Goal: Task Accomplishment & Management: Use online tool/utility

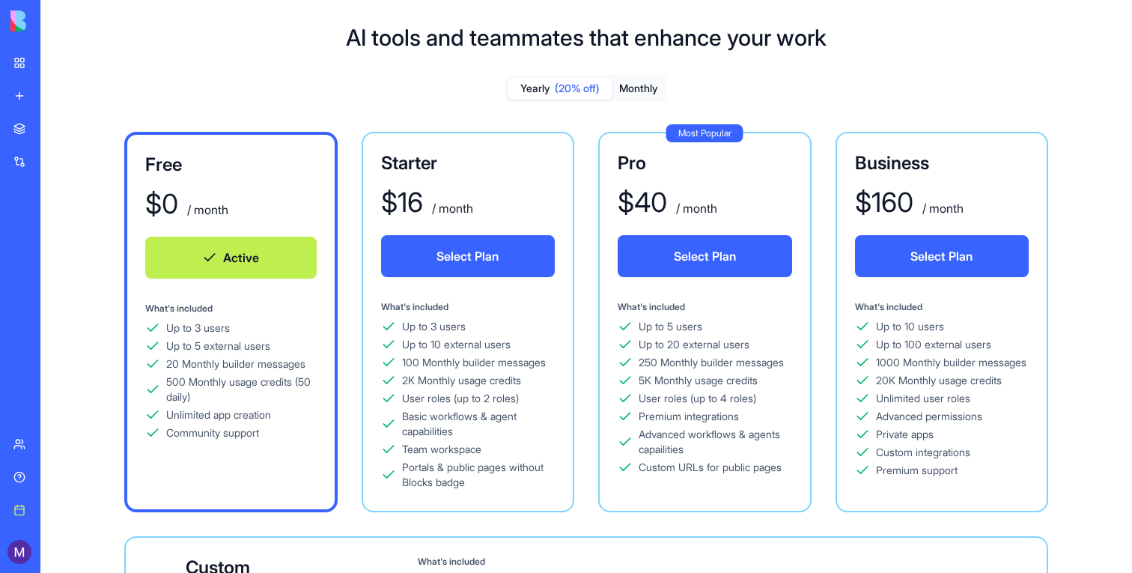
click at [46, 63] on div "My workspace" at bounding box center [45, 62] width 19 height 15
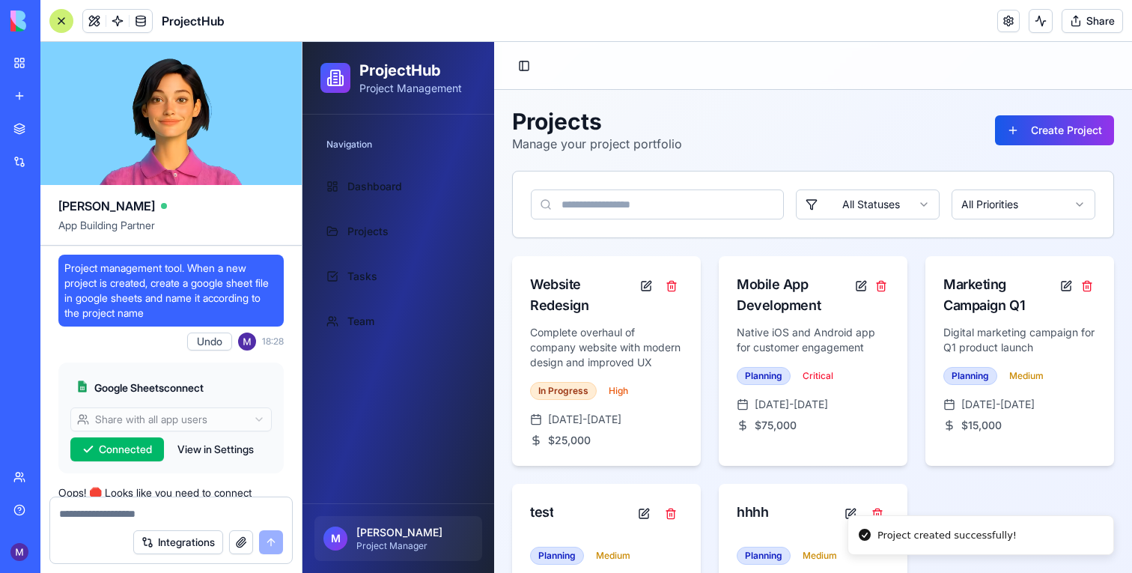
scroll to position [1130, 0]
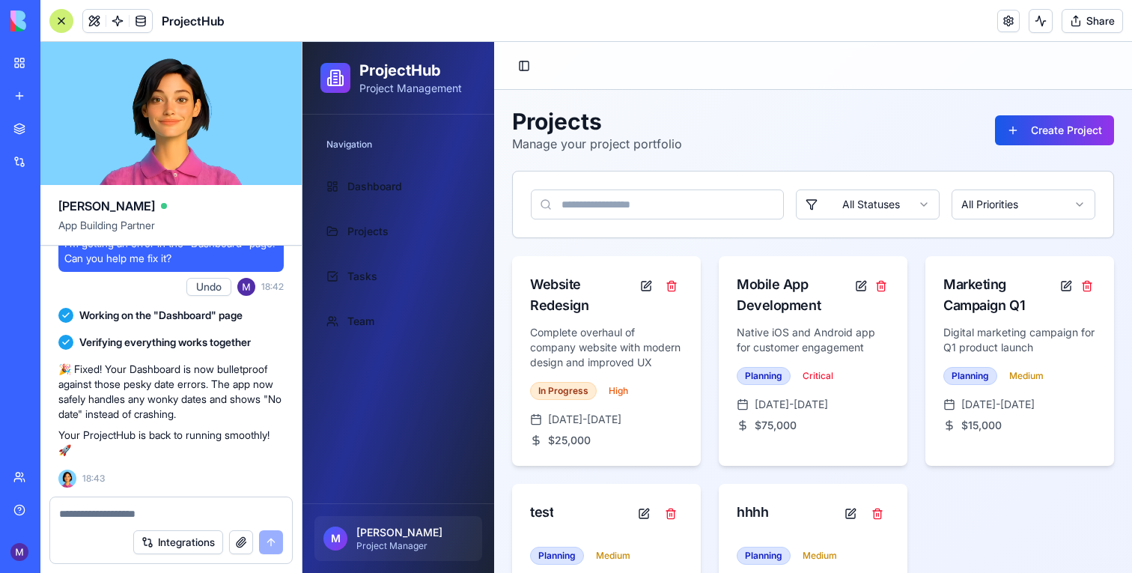
click at [55, 64] on div "My workspace" at bounding box center [45, 62] width 19 height 15
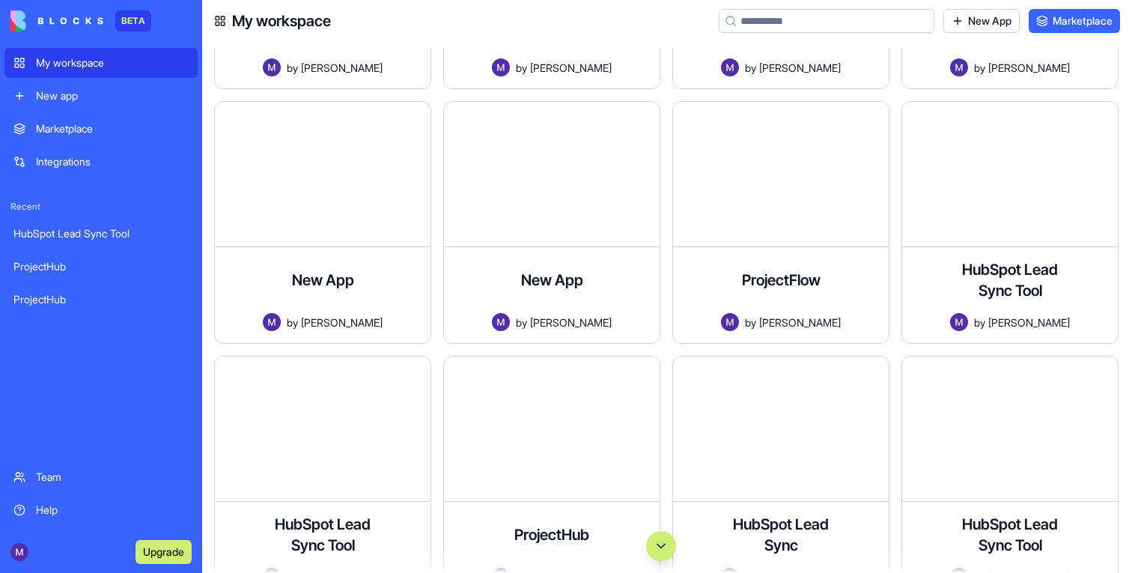
scroll to position [923, 0]
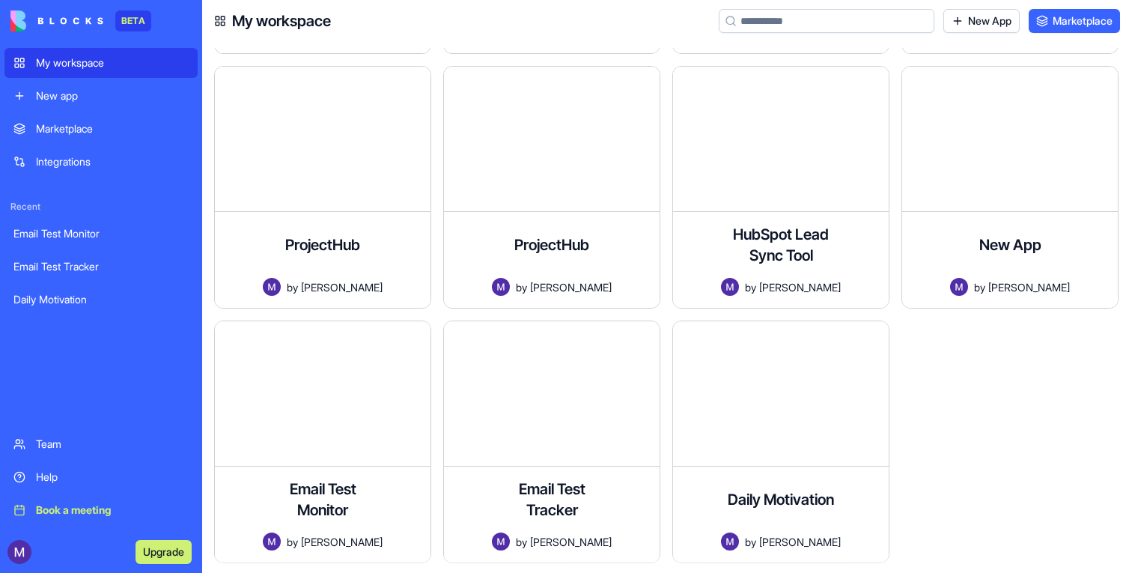
scroll to position [1766, 0]
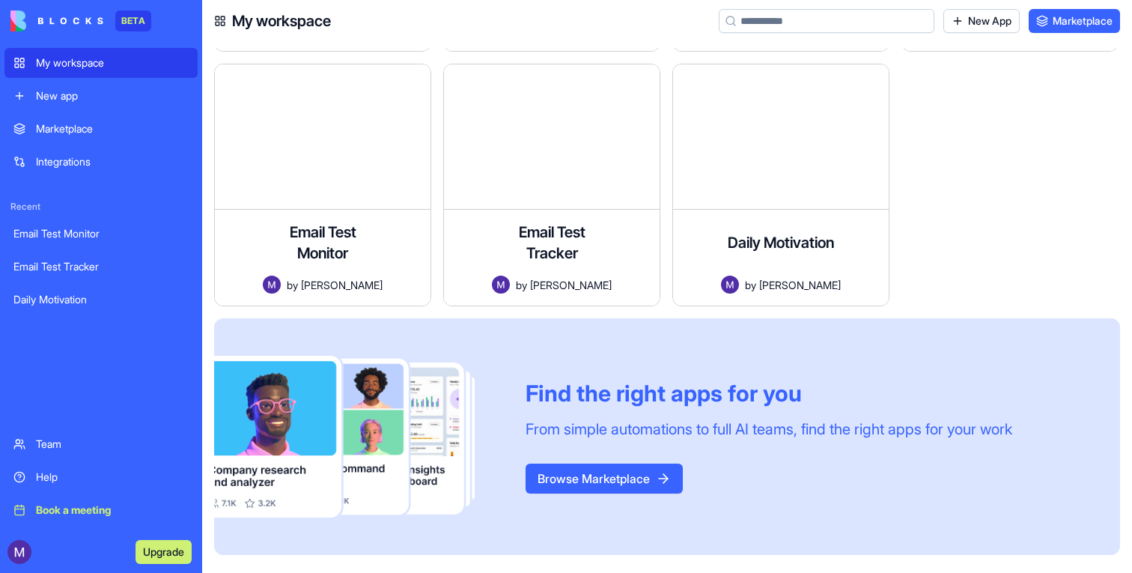
click at [73, 103] on link "New app" at bounding box center [100, 96] width 193 height 30
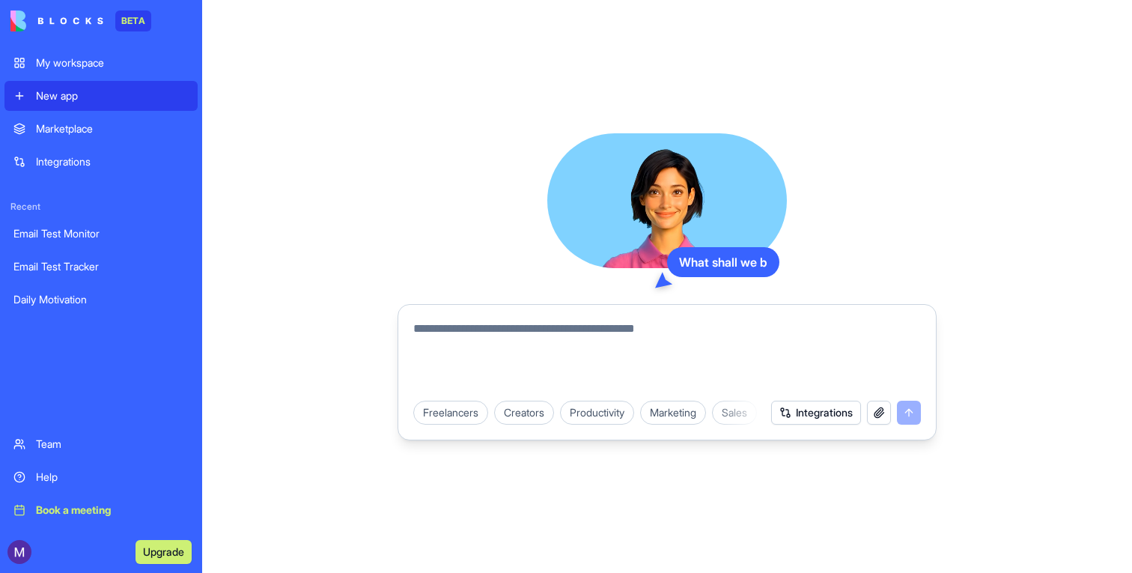
click at [619, 332] on textarea at bounding box center [667, 356] width 508 height 72
type textarea "*"
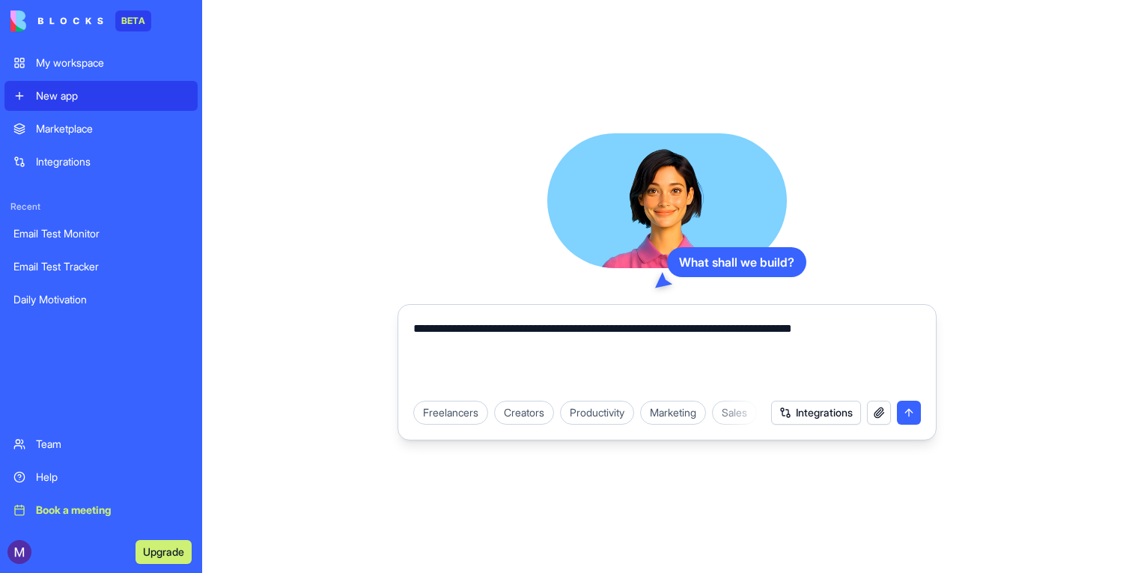
type textarea "**********"
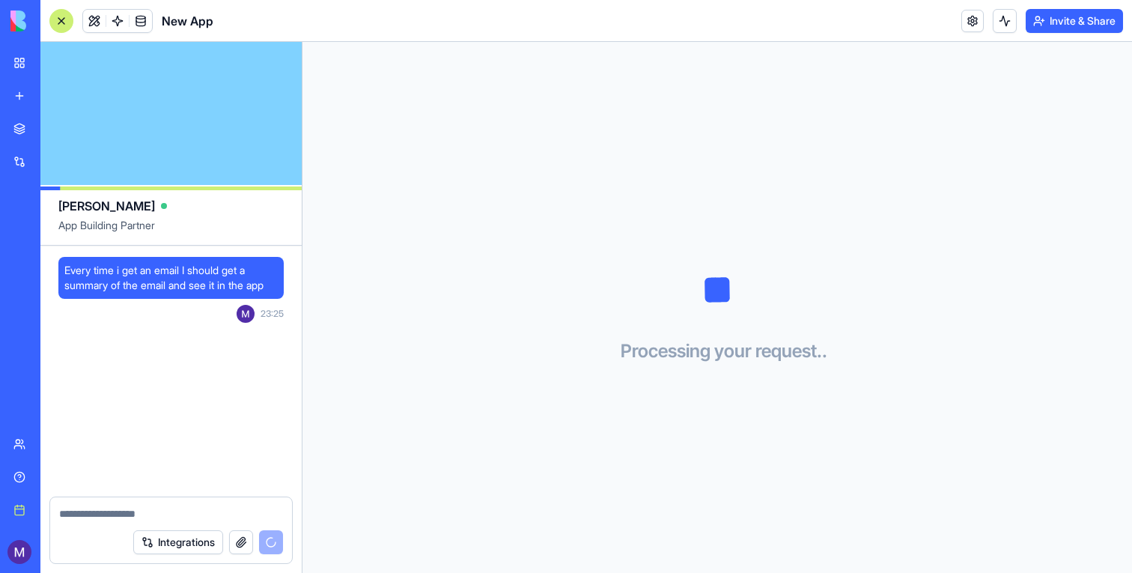
scroll to position [121, 0]
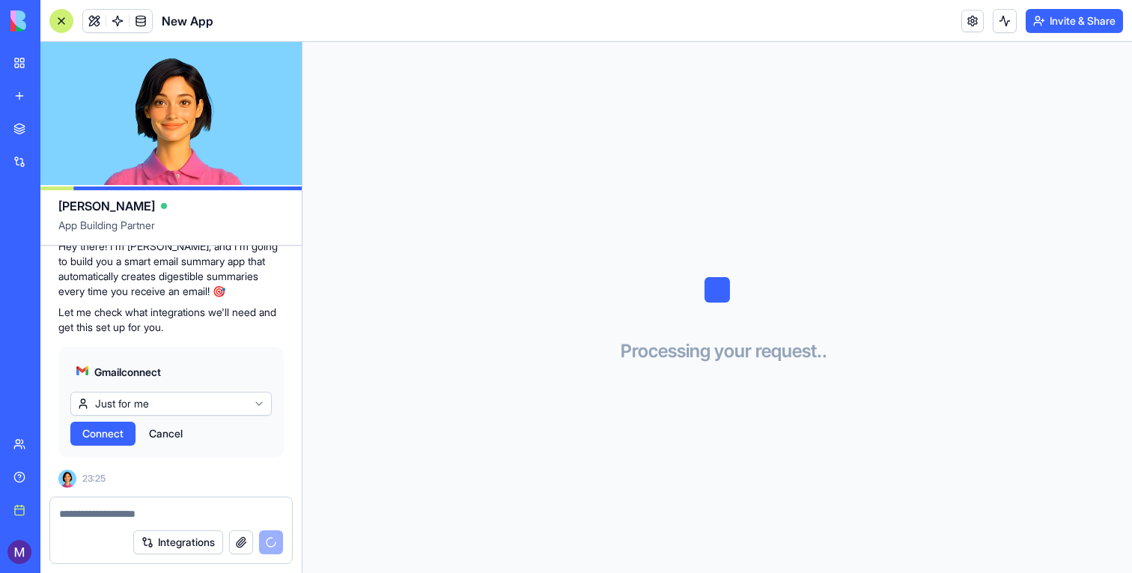
click at [112, 432] on span "Connect" at bounding box center [102, 433] width 41 height 15
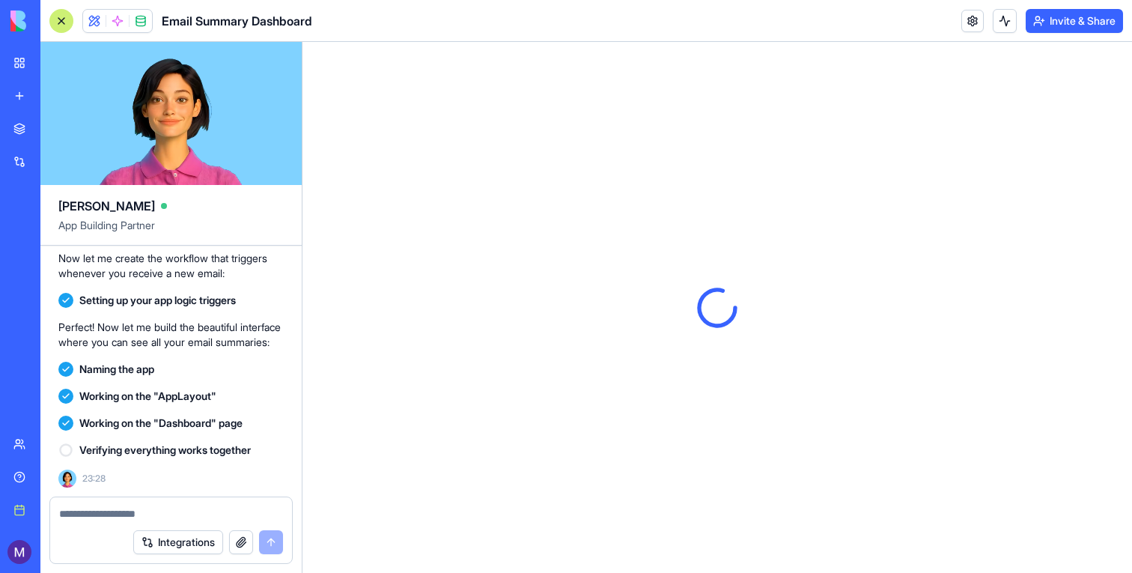
scroll to position [0, 0]
click at [1040, 25] on button "Invite & Share" at bounding box center [1074, 21] width 97 height 24
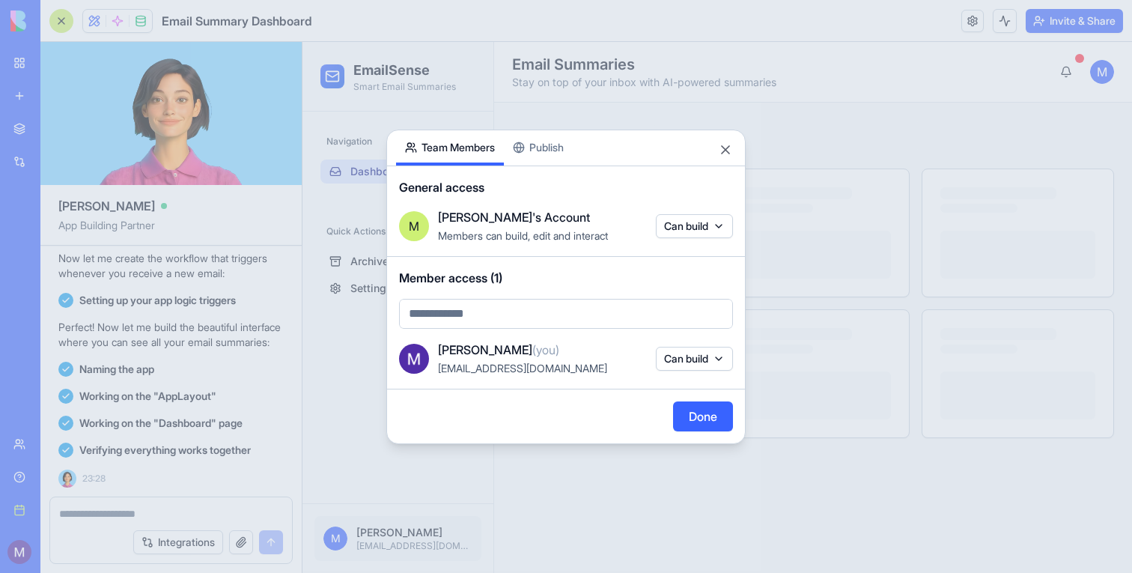
scroll to position [1112, 0]
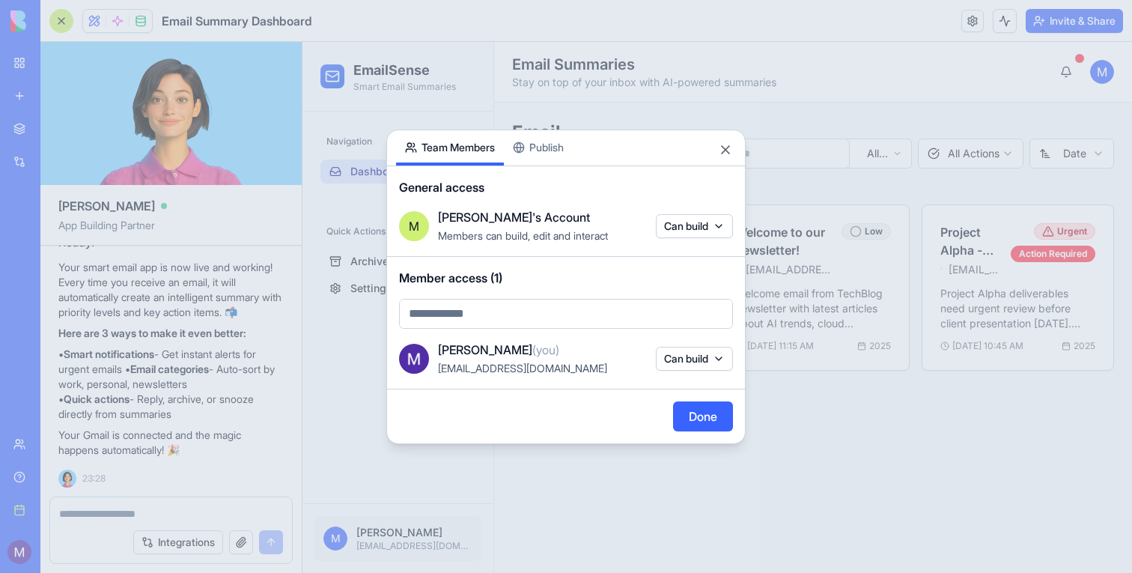
click at [763, 109] on div at bounding box center [566, 286] width 1132 height 573
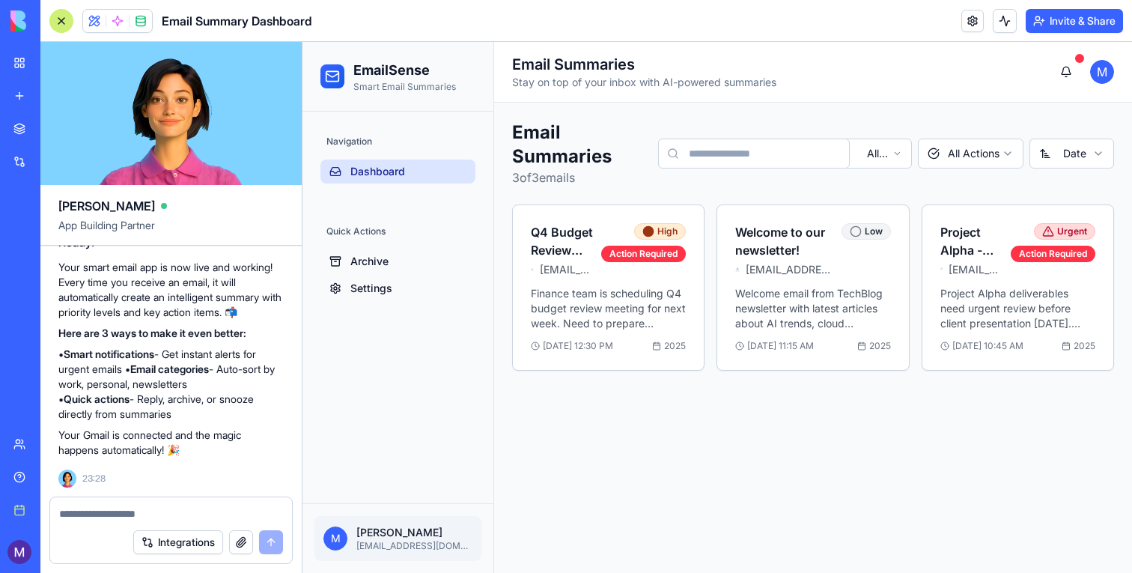
click at [60, 18] on div at bounding box center [61, 21] width 24 height 24
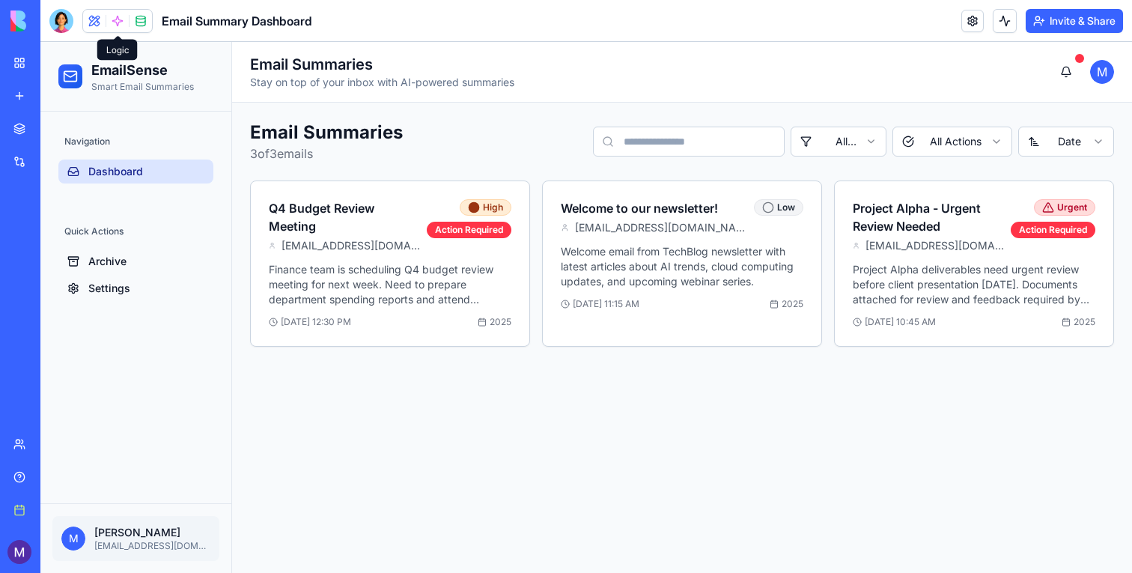
click at [123, 22] on span at bounding box center [118, 21] width 42 height 42
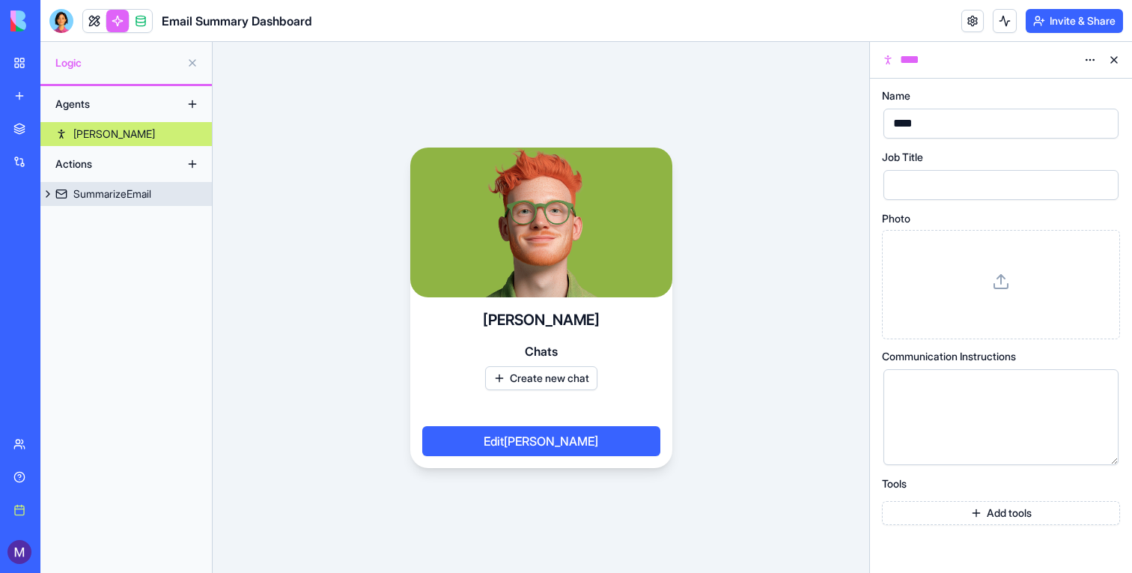
click at [108, 188] on div "SummarizeEmail" at bounding box center [112, 193] width 78 height 15
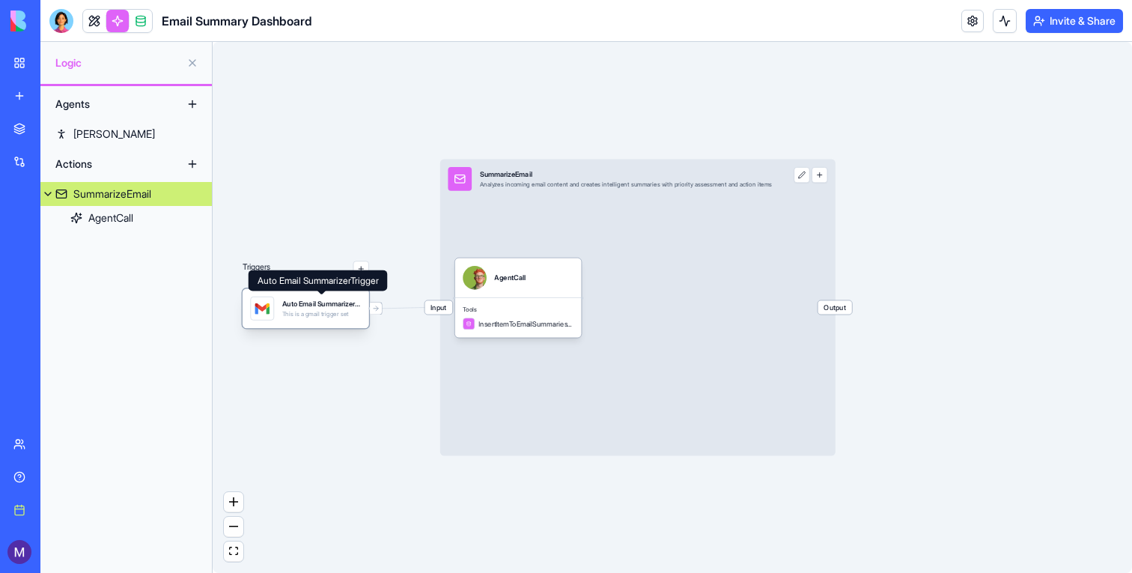
click at [332, 305] on div "Auto Email SummarizerTrigger" at bounding box center [321, 304] width 79 height 10
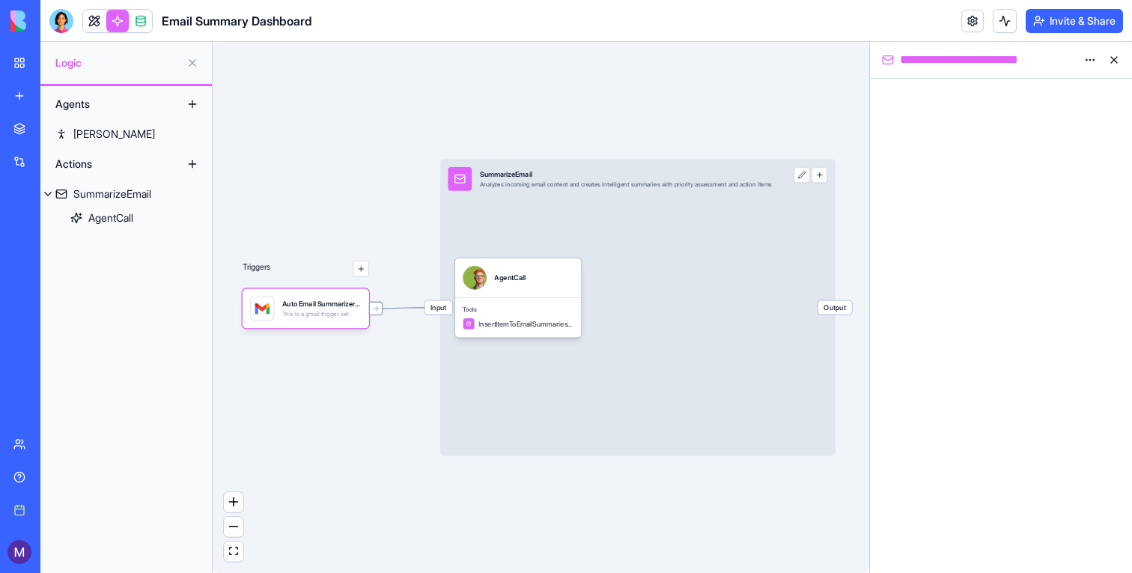
click at [375, 313] on div at bounding box center [375, 308] width 13 height 13
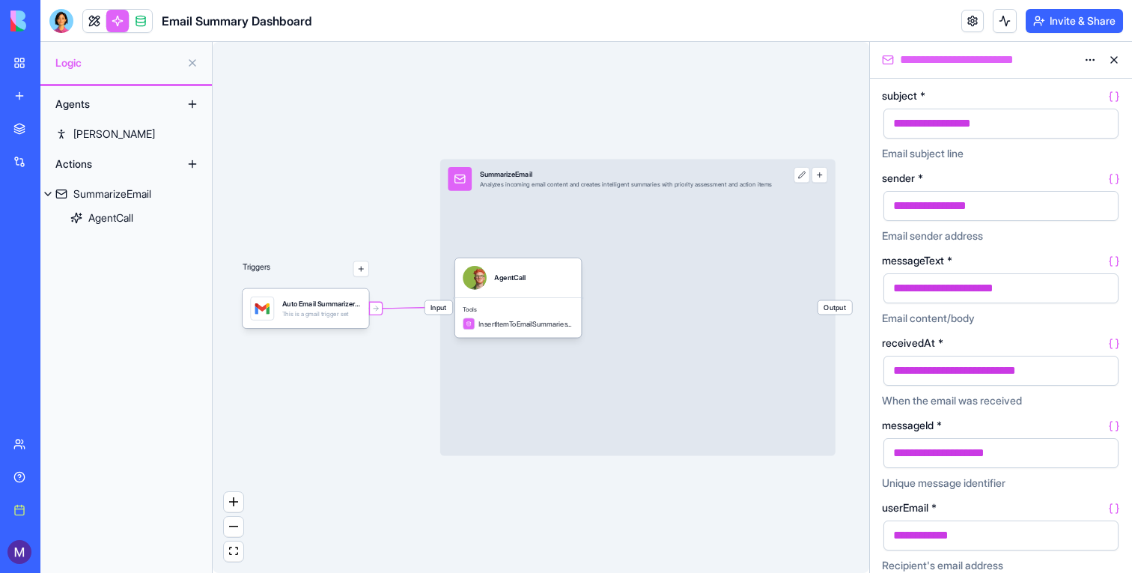
click at [375, 311] on icon at bounding box center [376, 309] width 8 height 8
click at [499, 306] on span "Tools" at bounding box center [518, 310] width 111 height 8
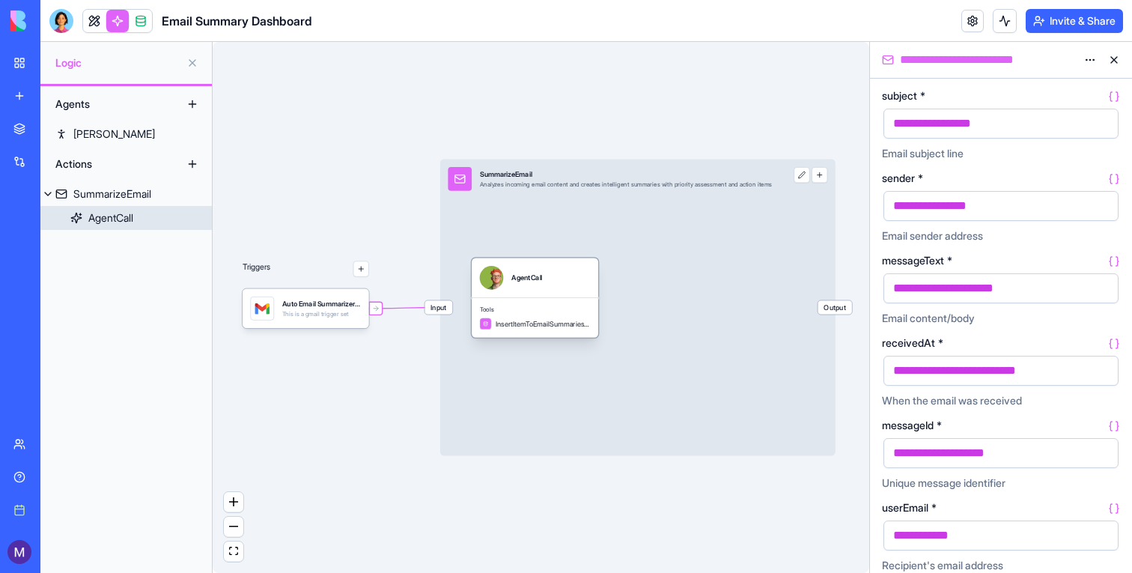
click at [499, 306] on span "Tools" at bounding box center [535, 310] width 111 height 8
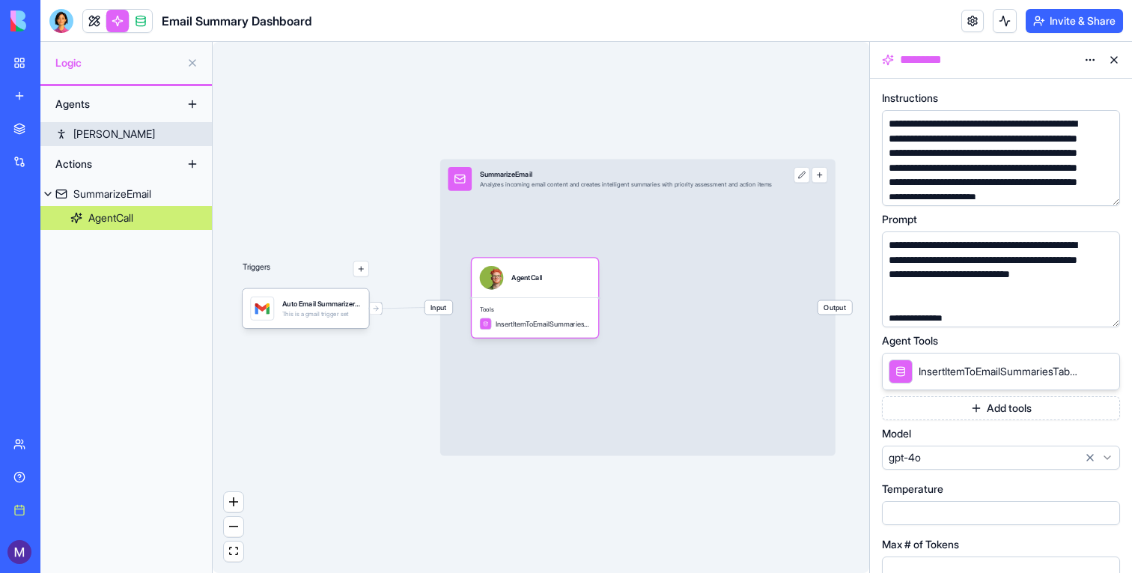
click at [76, 139] on div "Ryan" at bounding box center [114, 134] width 82 height 15
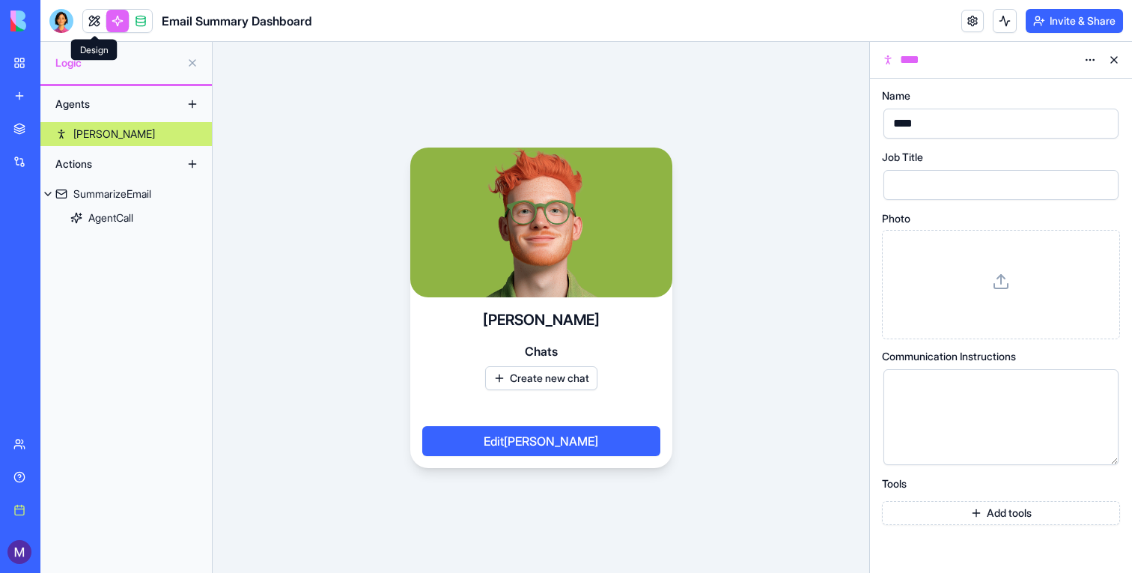
click at [88, 28] on link at bounding box center [94, 21] width 22 height 22
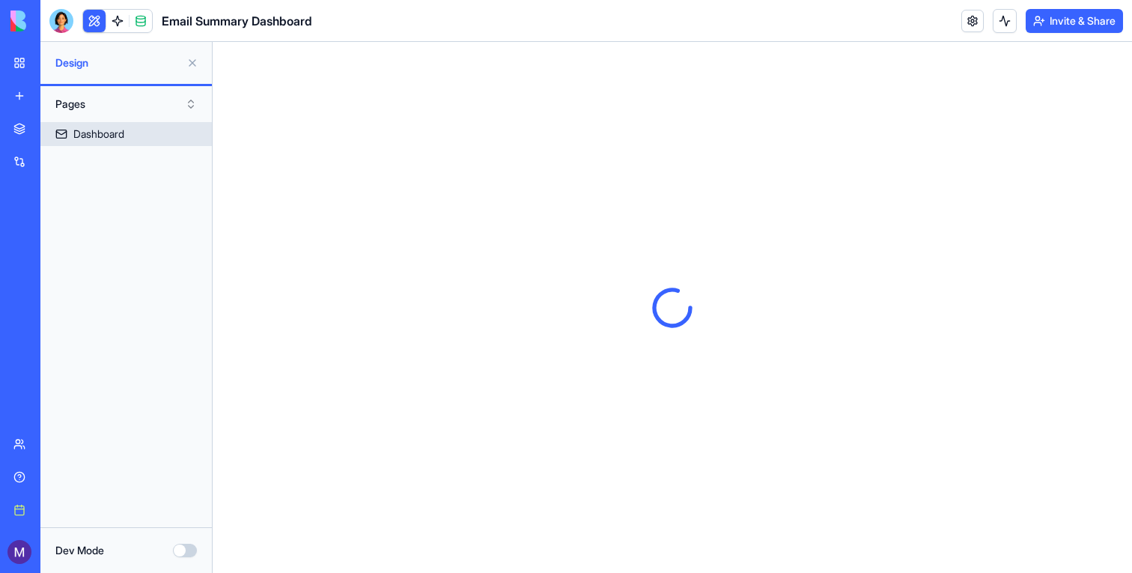
click at [124, 140] on div "Dashboard" at bounding box center [98, 134] width 51 height 15
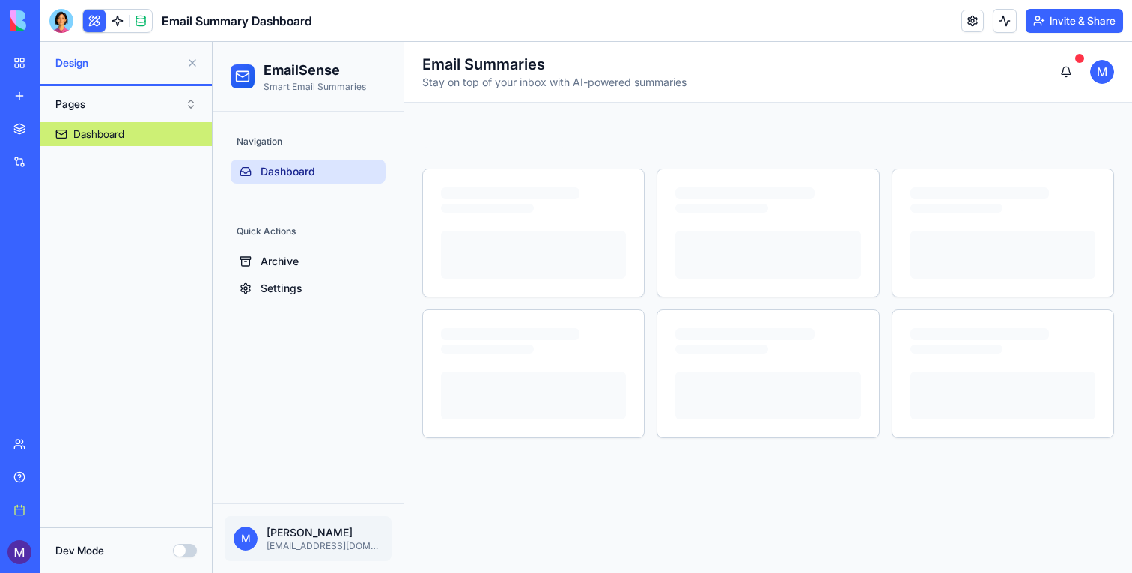
click at [189, 65] on button at bounding box center [192, 63] width 24 height 24
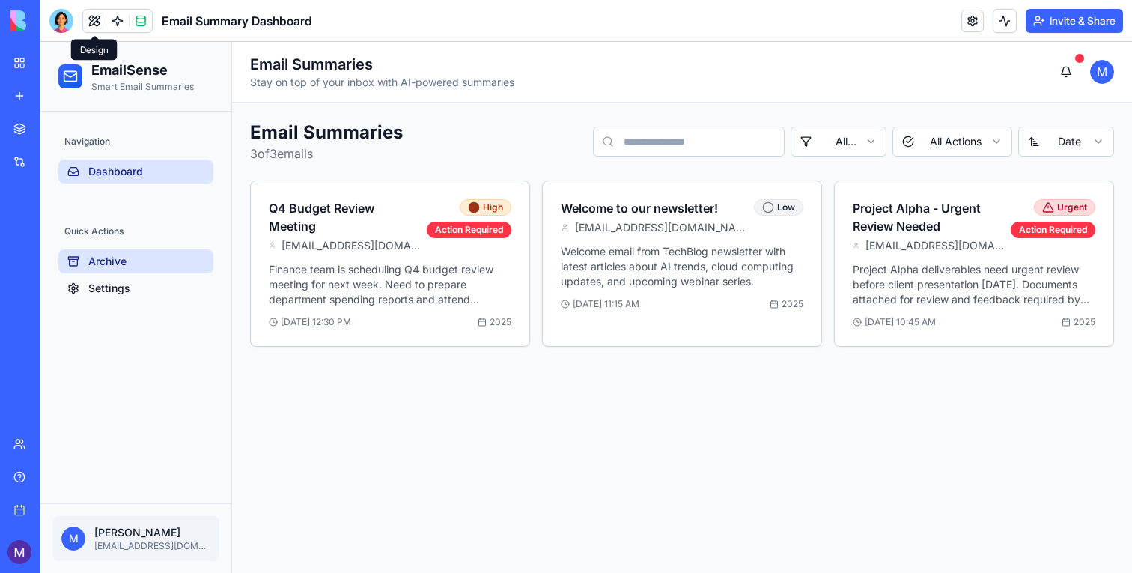
click at [112, 258] on span "Archive" at bounding box center [107, 261] width 38 height 15
click at [115, 293] on span "Settings" at bounding box center [109, 288] width 42 height 15
click at [115, 259] on span "Archive" at bounding box center [107, 261] width 38 height 15
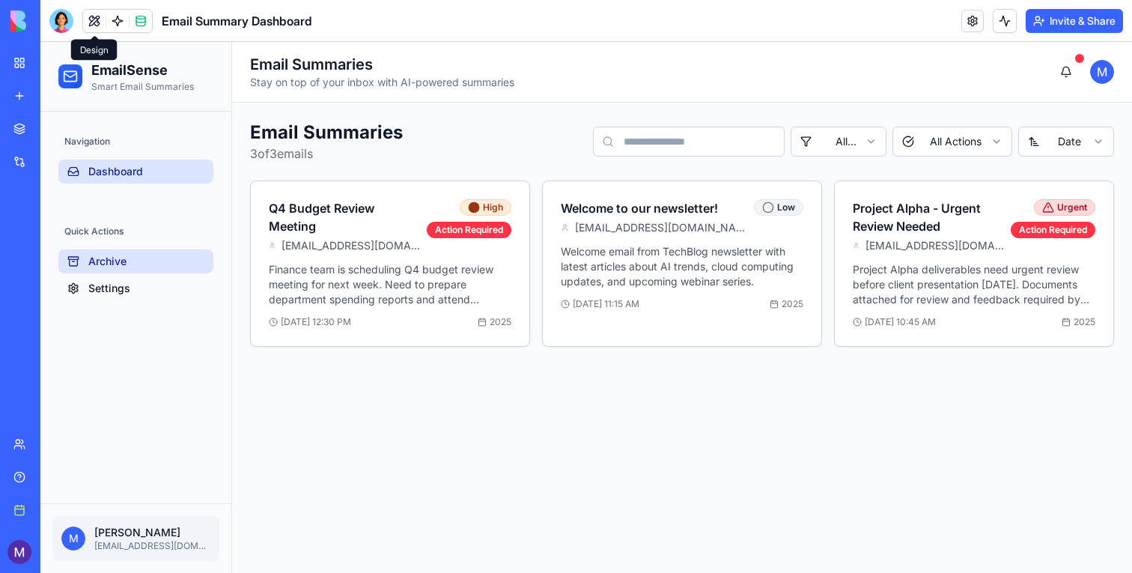
click at [115, 259] on span "Archive" at bounding box center [107, 261] width 38 height 15
click at [115, 273] on button "Archive" at bounding box center [135, 261] width 155 height 24
click at [183, 286] on button "Settings" at bounding box center [135, 288] width 155 height 24
click at [1071, 79] on button at bounding box center [1066, 72] width 30 height 30
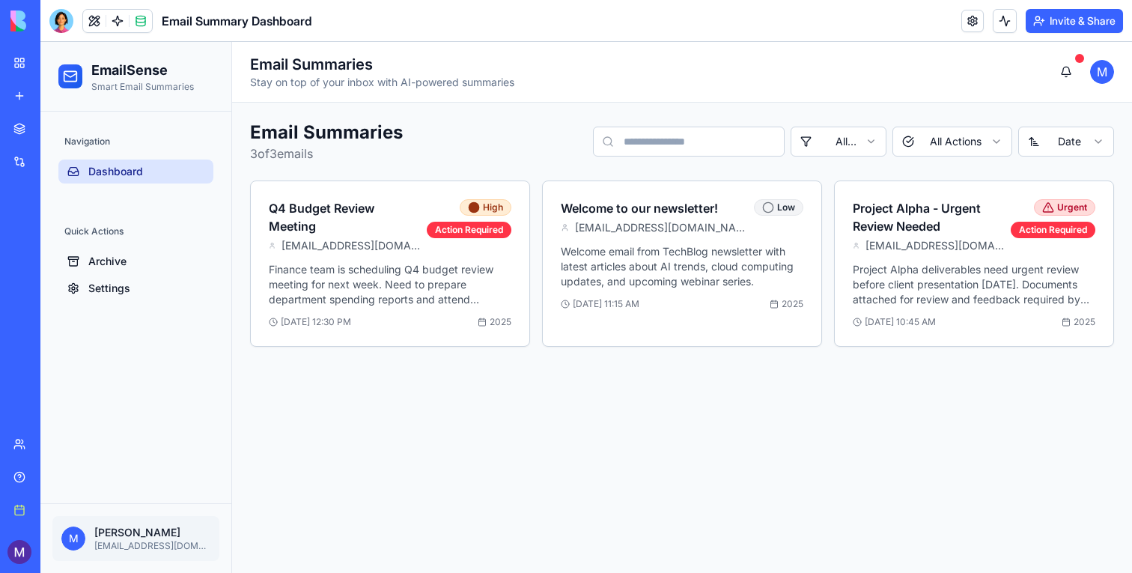
click at [120, 160] on link "Dashboard" at bounding box center [135, 171] width 155 height 24
click at [1001, 17] on button at bounding box center [1005, 21] width 24 height 24
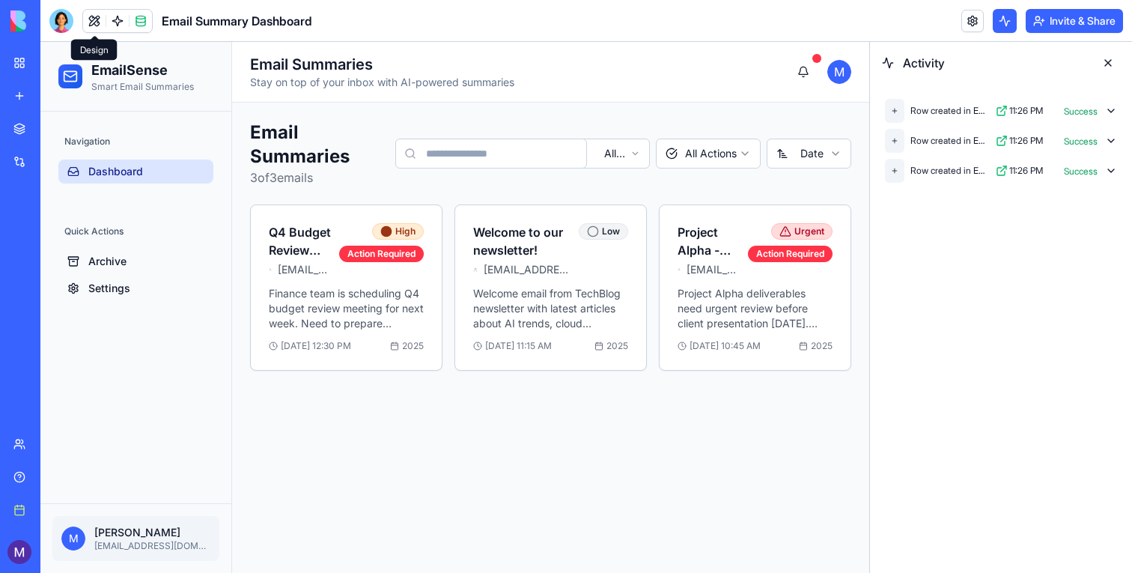
click at [99, 26] on button at bounding box center [94, 21] width 22 height 22
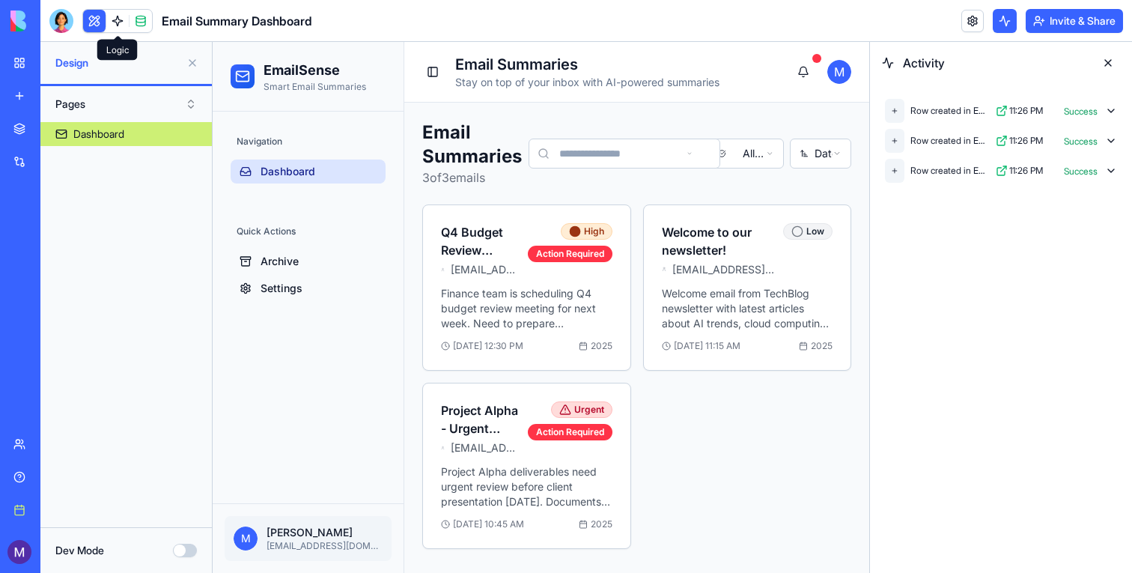
click at [119, 21] on link at bounding box center [117, 21] width 22 height 22
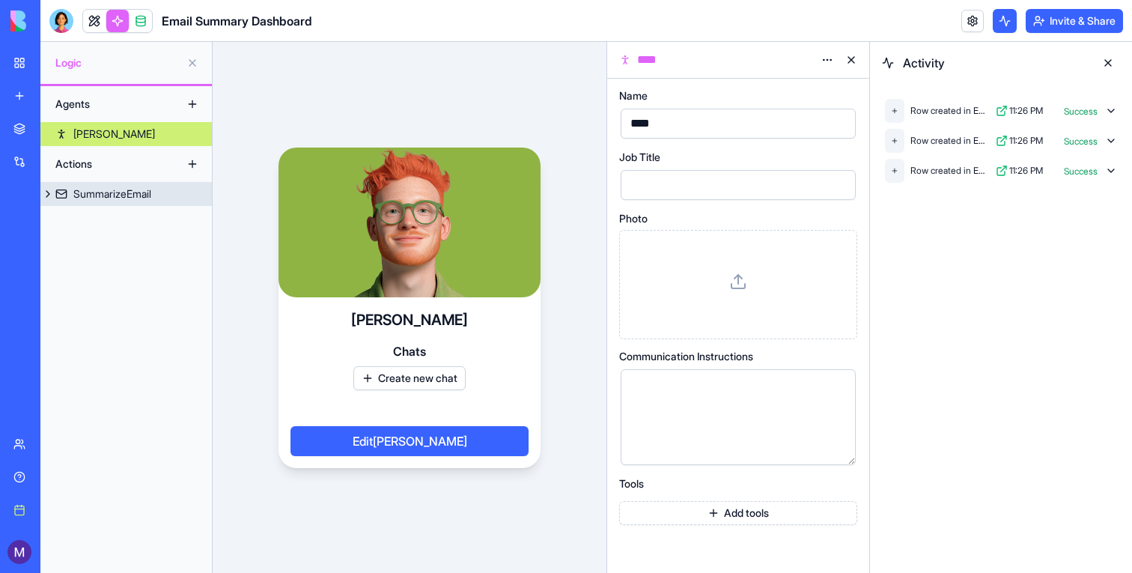
click at [143, 196] on div "SummarizeEmail" at bounding box center [112, 193] width 78 height 15
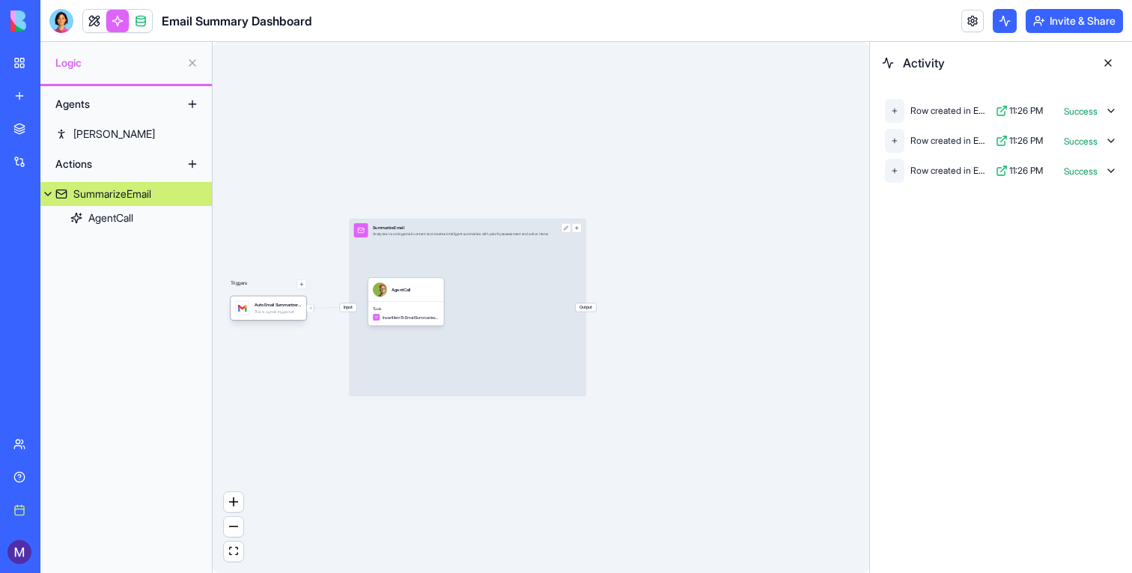
click at [285, 308] on div "Auto Email SummarizerTrigger This is a gmail trigger set" at bounding box center [278, 308] width 47 height 14
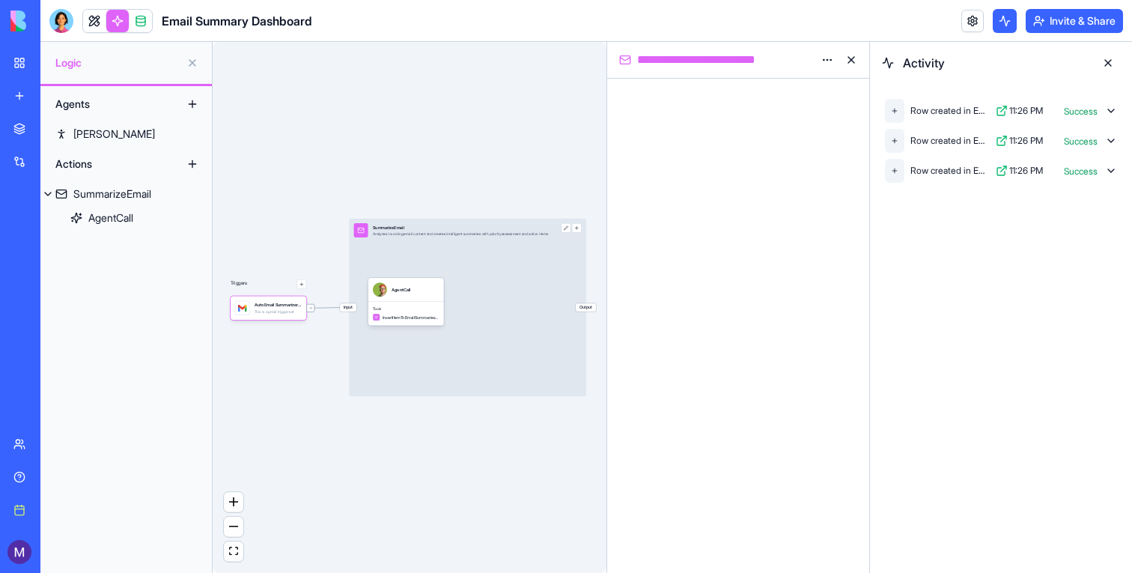
click at [312, 307] on icon at bounding box center [311, 308] width 4 height 4
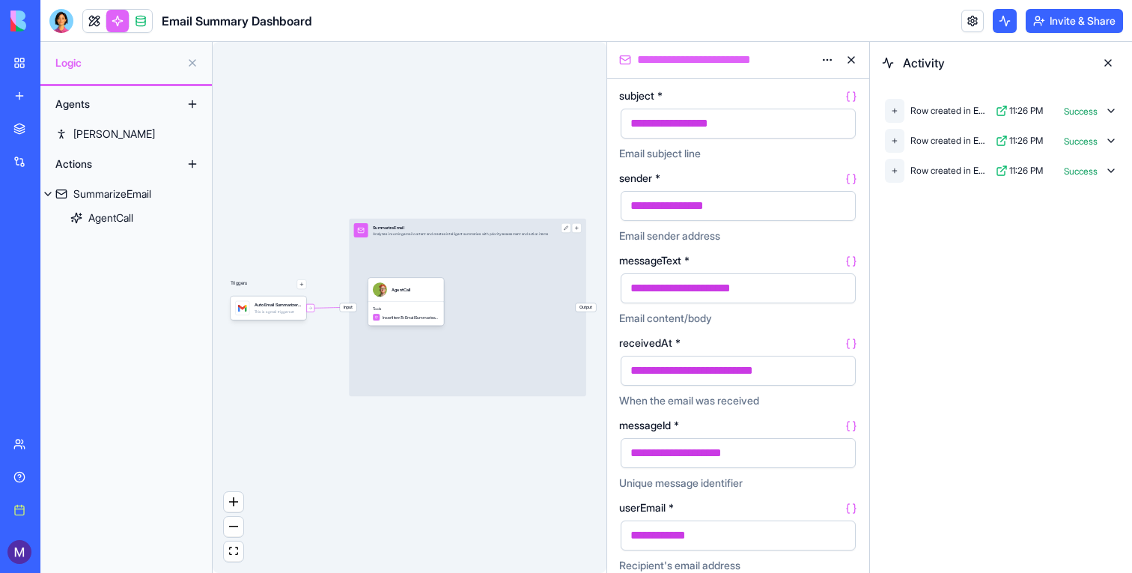
click at [310, 312] on div "Triggers Auto Email SummarizerTrigger This is a gmail trigger set Input Summari…" at bounding box center [410, 307] width 394 height 531
click at [83, 141] on div "Ryan" at bounding box center [114, 134] width 82 height 15
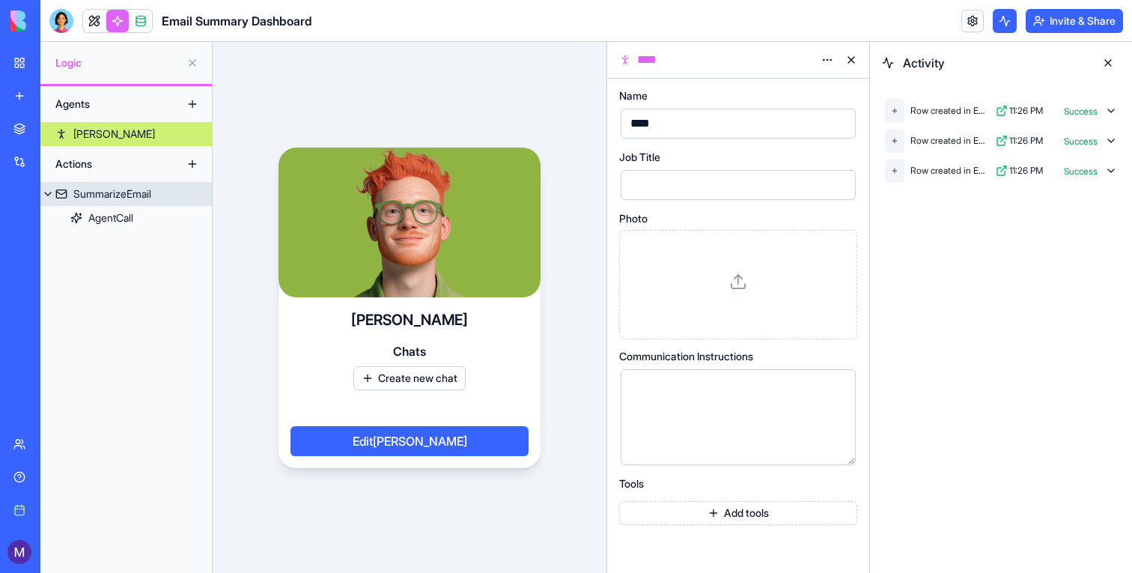
click at [111, 192] on div "SummarizeEmail" at bounding box center [112, 193] width 78 height 15
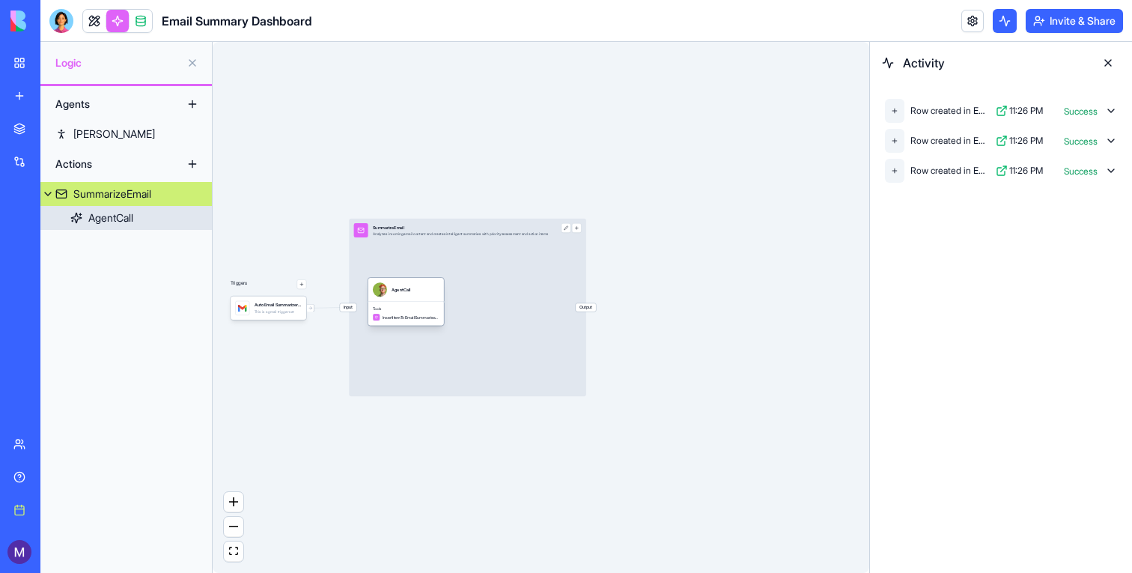
click at [411, 307] on span "Tools" at bounding box center [406, 308] width 67 height 4
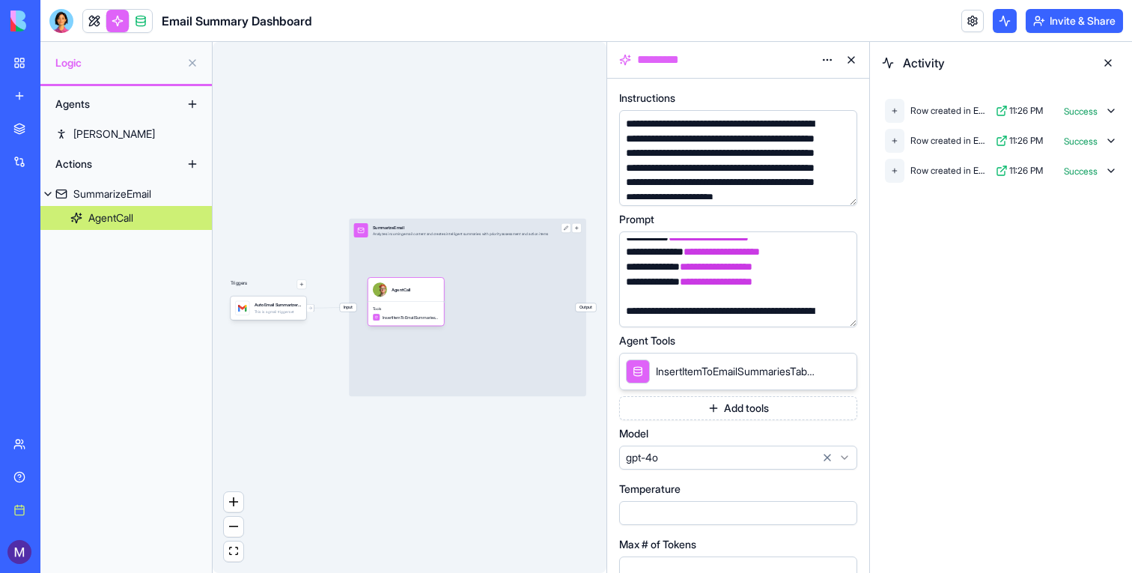
scroll to position [446, 0]
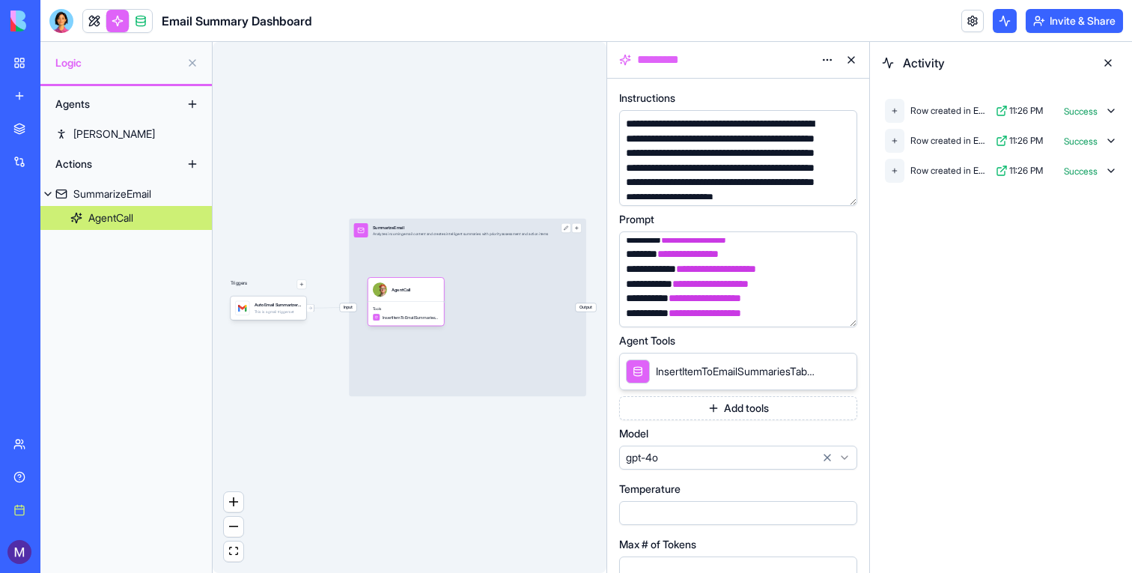
click at [1110, 59] on button at bounding box center [1108, 63] width 24 height 24
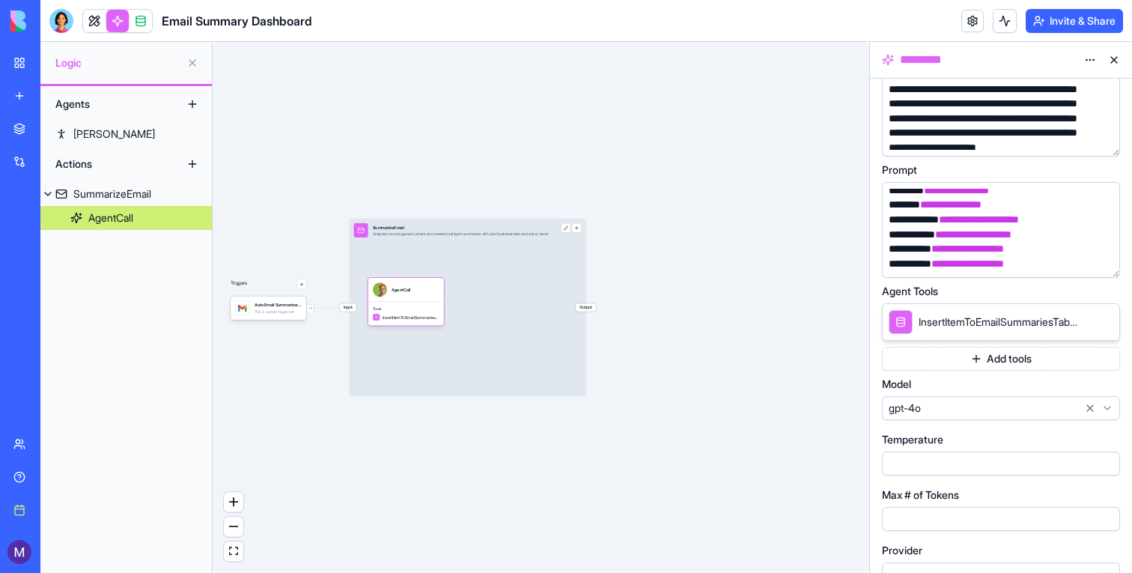
scroll to position [124, 0]
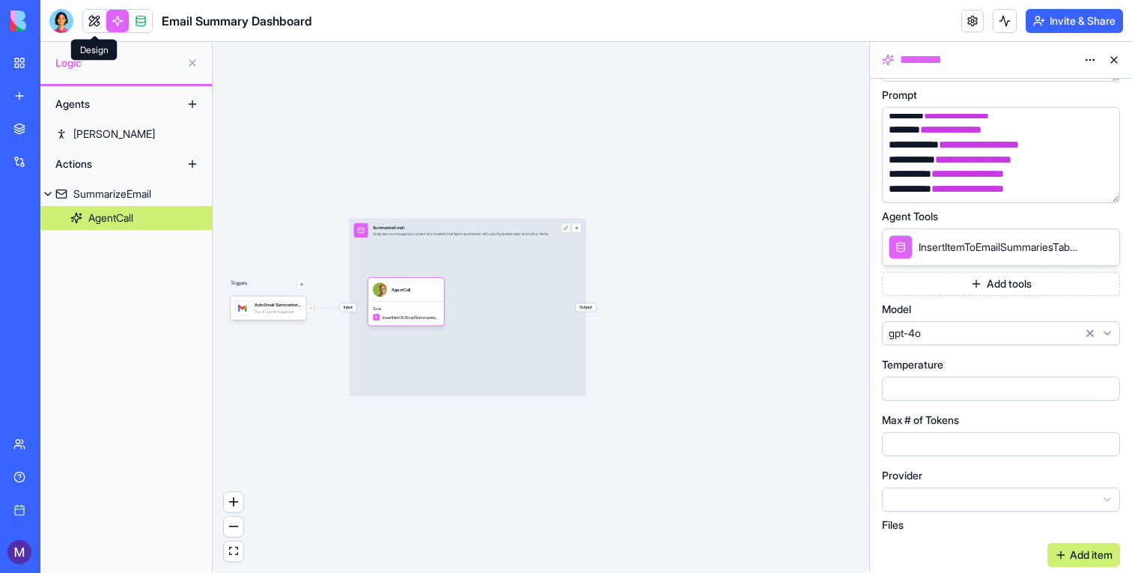
click at [88, 13] on link at bounding box center [94, 21] width 22 height 22
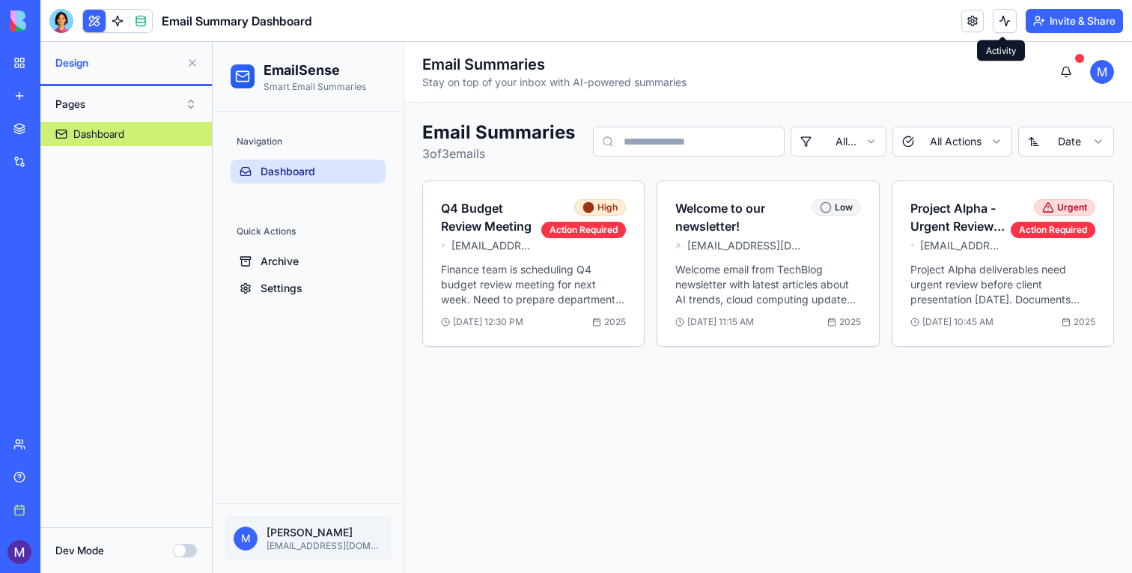
click at [1001, 23] on button at bounding box center [1005, 21] width 24 height 24
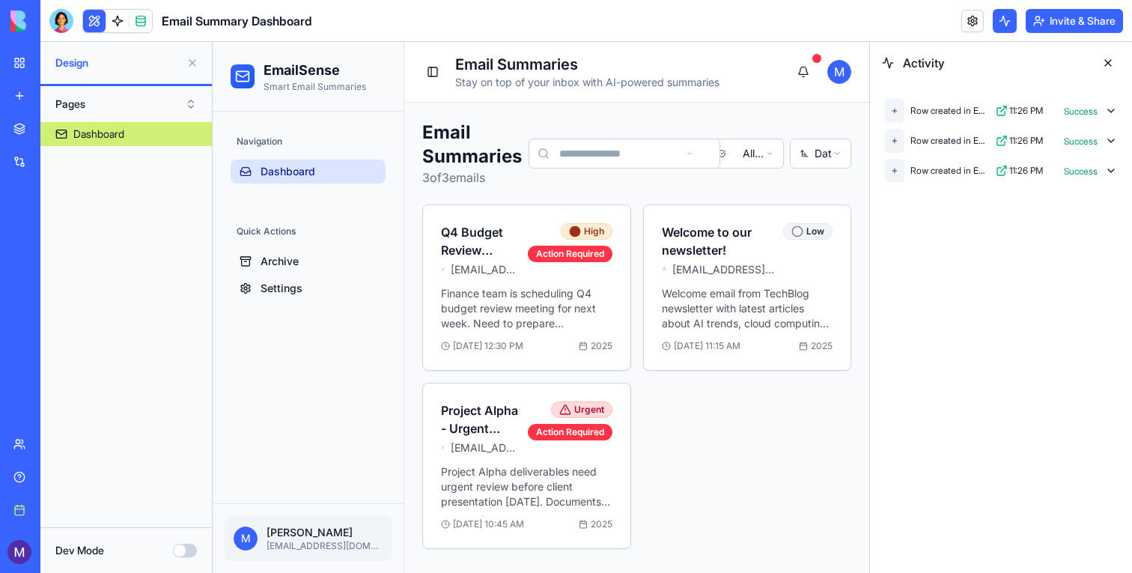
click at [1001, 23] on button at bounding box center [1005, 21] width 24 height 24
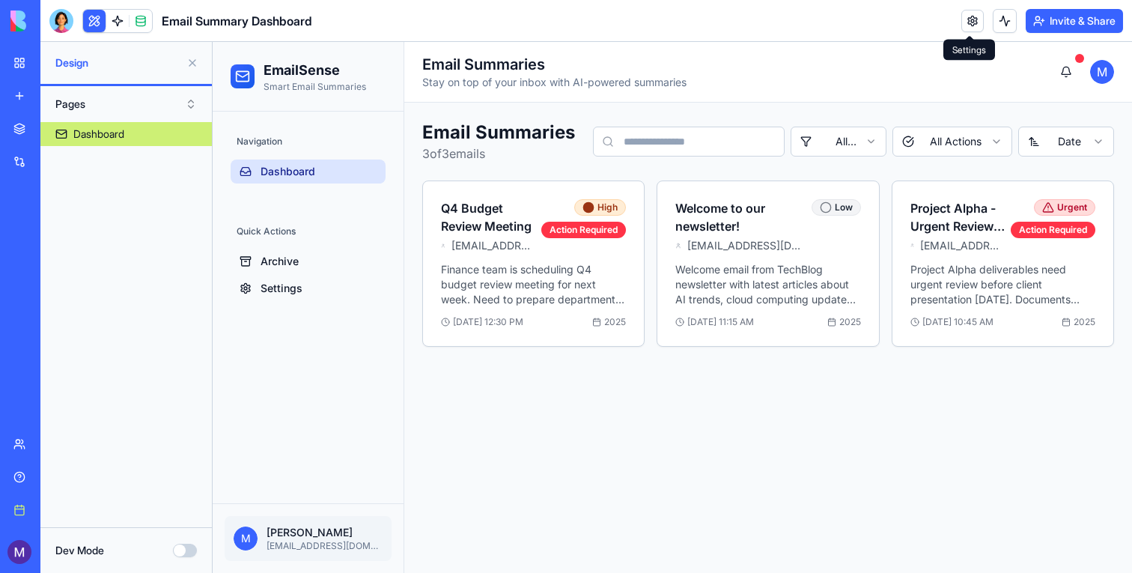
click at [970, 23] on link at bounding box center [972, 21] width 22 height 22
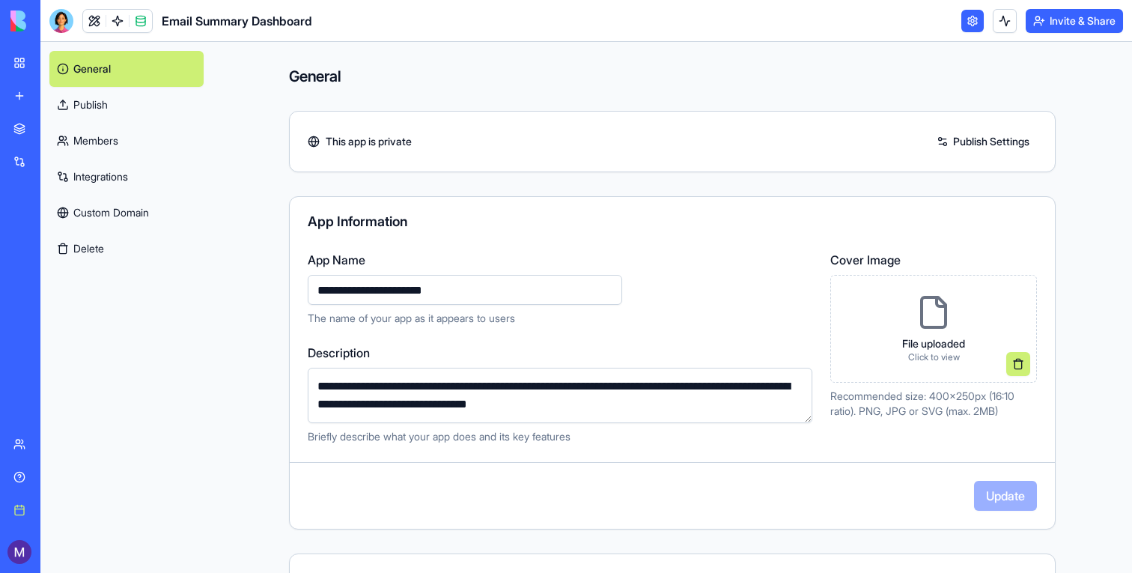
click at [121, 166] on link "Integrations" at bounding box center [126, 177] width 154 height 36
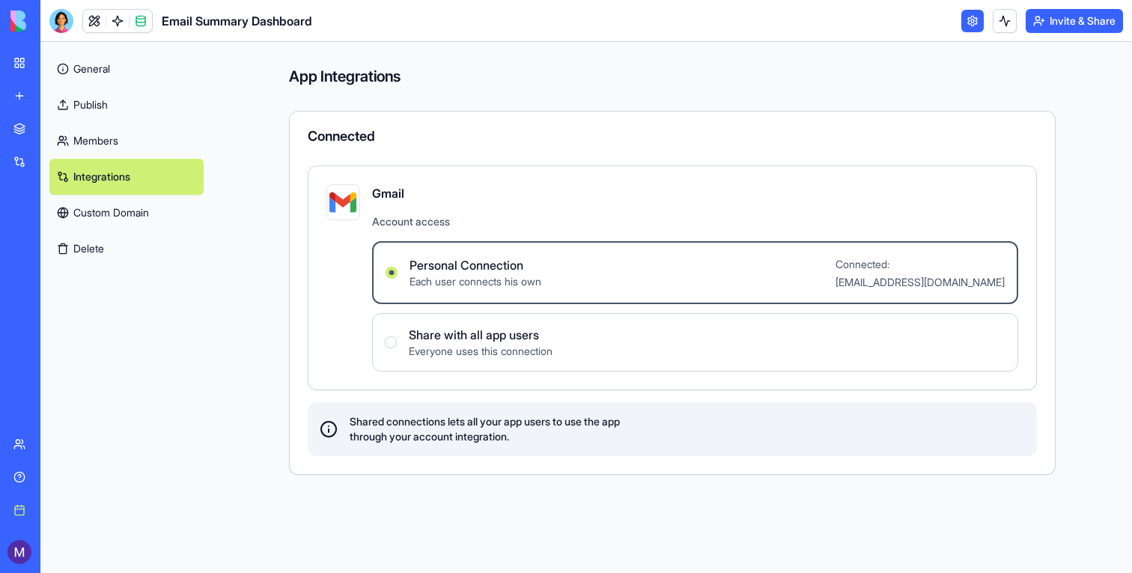
click at [29, 61] on link "My workspace" at bounding box center [34, 63] width 60 height 30
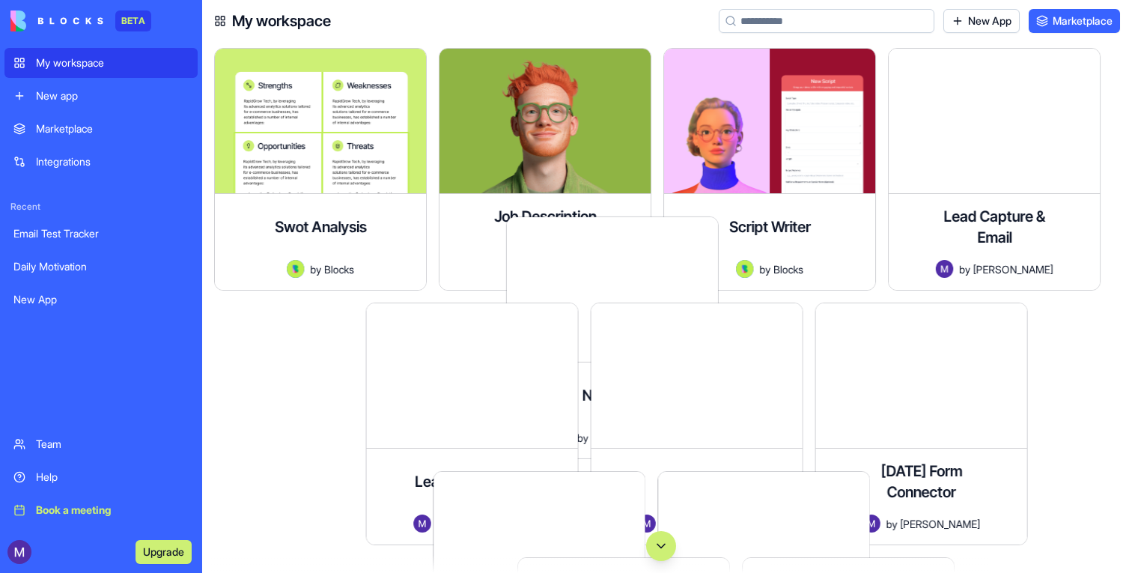
click at [30, 60] on link "My workspace" at bounding box center [100, 63] width 193 height 30
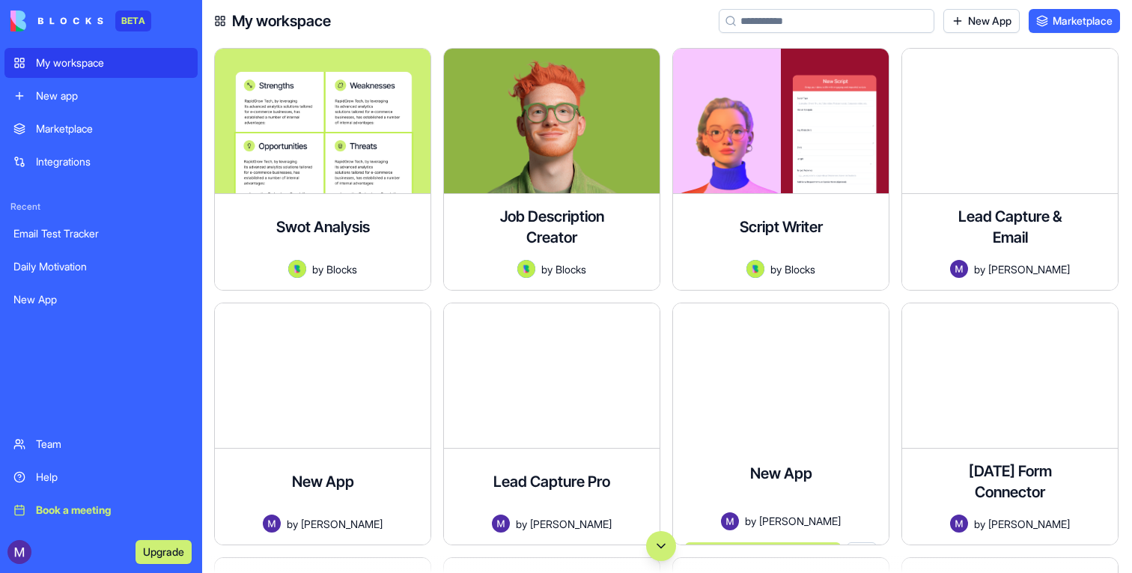
click at [663, 547] on button "Scroll to bottom" at bounding box center [661, 546] width 30 height 30
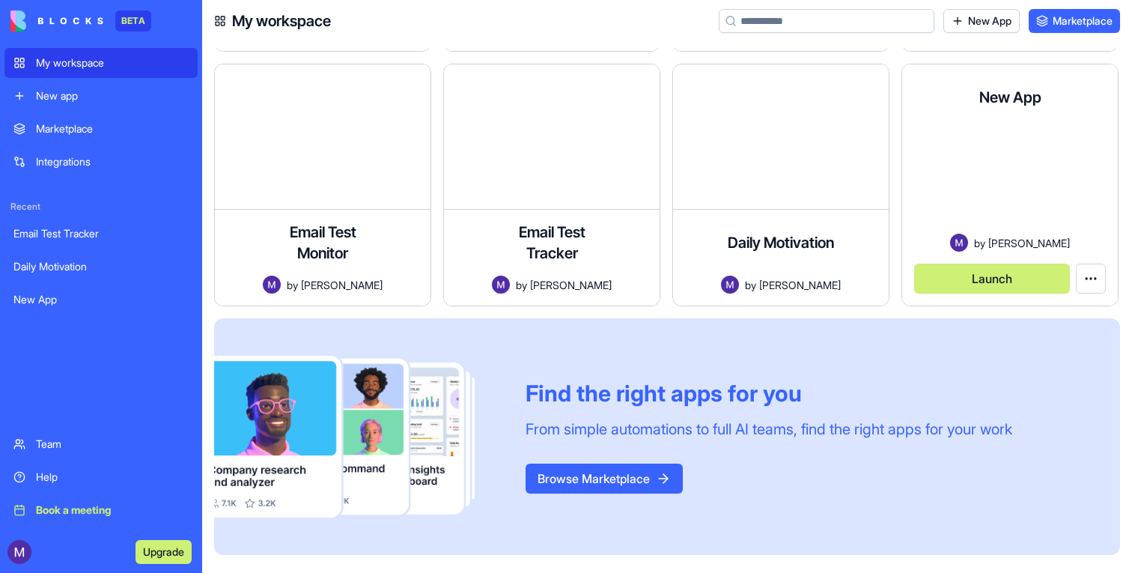
click at [1006, 159] on div at bounding box center [1010, 181] width 192 height 103
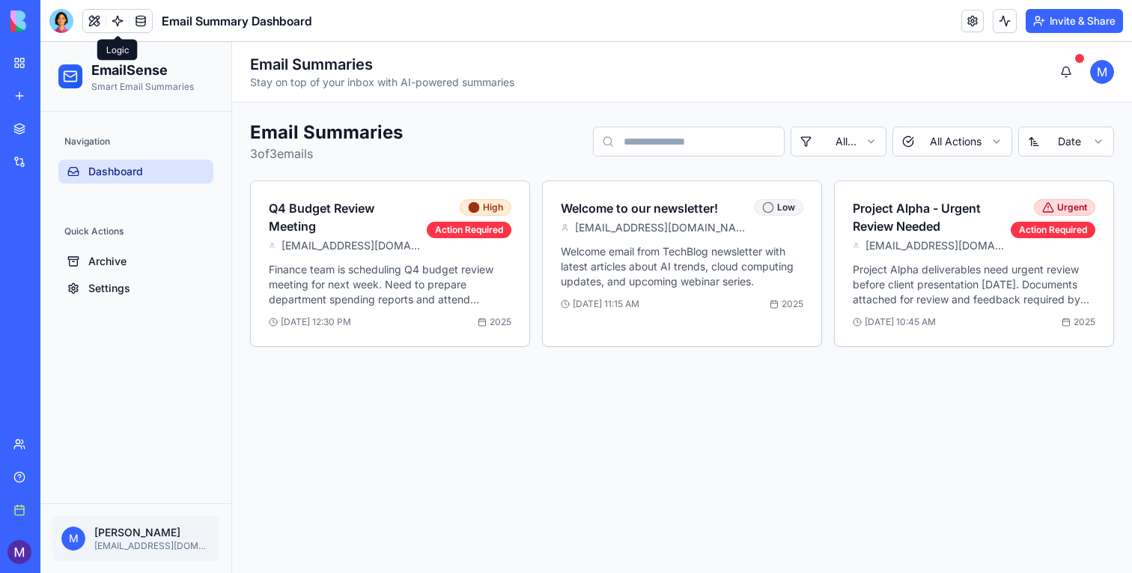
click at [118, 26] on link at bounding box center [117, 21] width 22 height 22
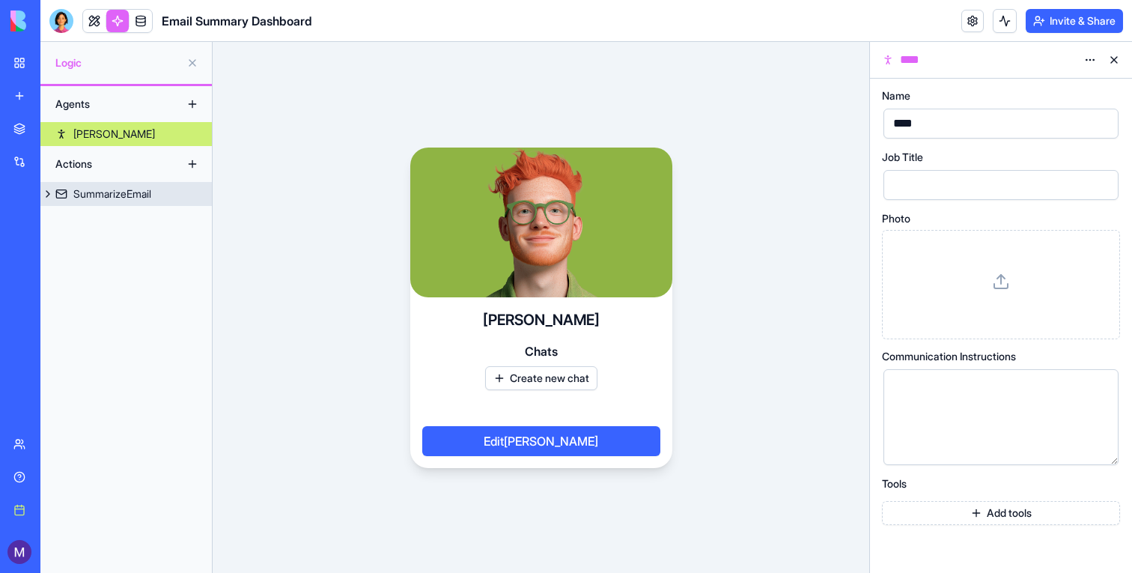
click at [94, 198] on div "SummarizeEmail" at bounding box center [112, 193] width 78 height 15
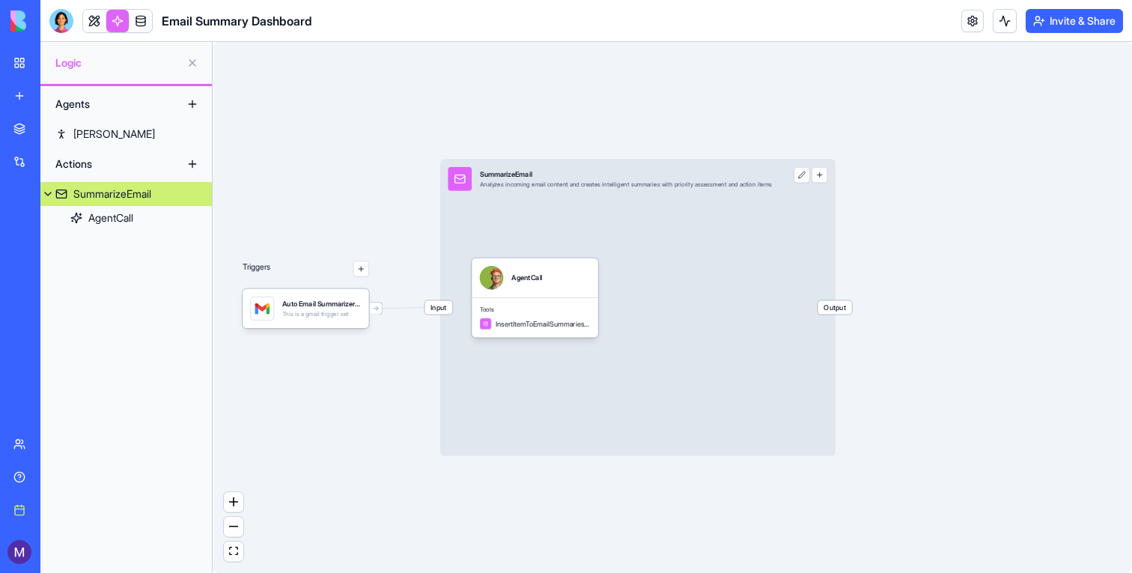
click at [94, 106] on div "Agents" at bounding box center [108, 104] width 120 height 24
click at [92, 126] on link "Ryan" at bounding box center [125, 134] width 171 height 24
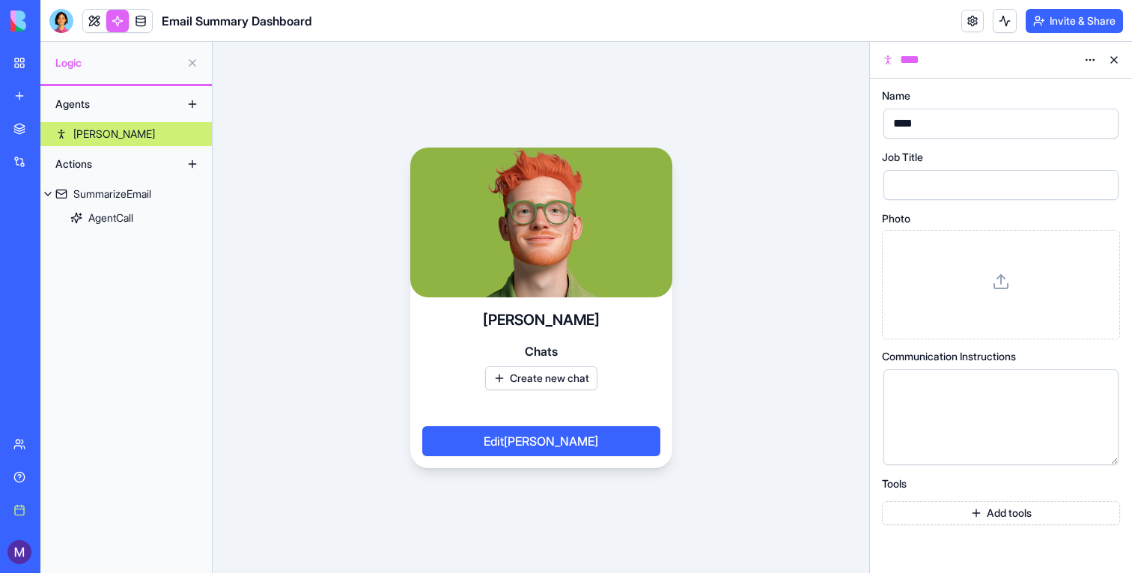
click at [83, 29] on div at bounding box center [117, 21] width 70 height 24
click at [87, 29] on link at bounding box center [94, 21] width 22 height 22
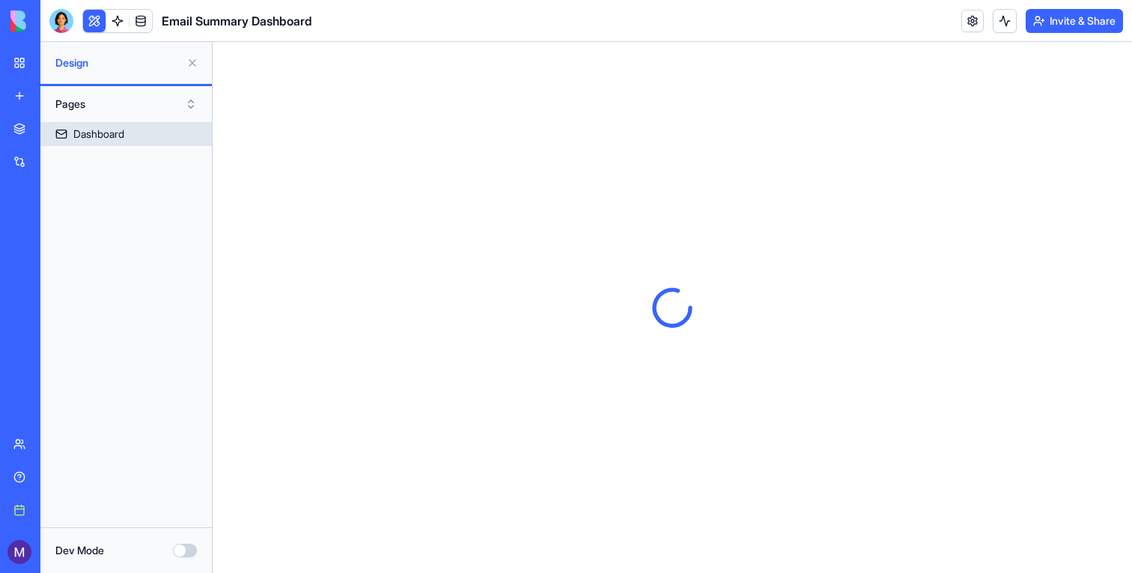
click at [85, 140] on div "Dashboard" at bounding box center [98, 134] width 51 height 15
click at [183, 70] on button at bounding box center [192, 63] width 24 height 24
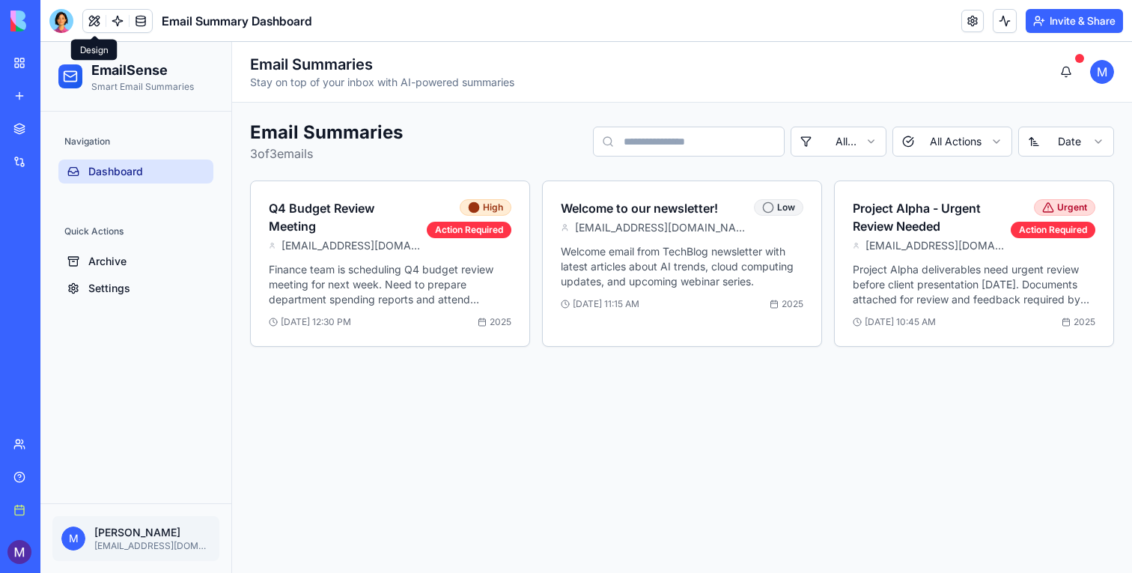
click at [131, 176] on span "Dashboard" at bounding box center [115, 171] width 55 height 15
click at [95, 22] on button at bounding box center [94, 21] width 22 height 22
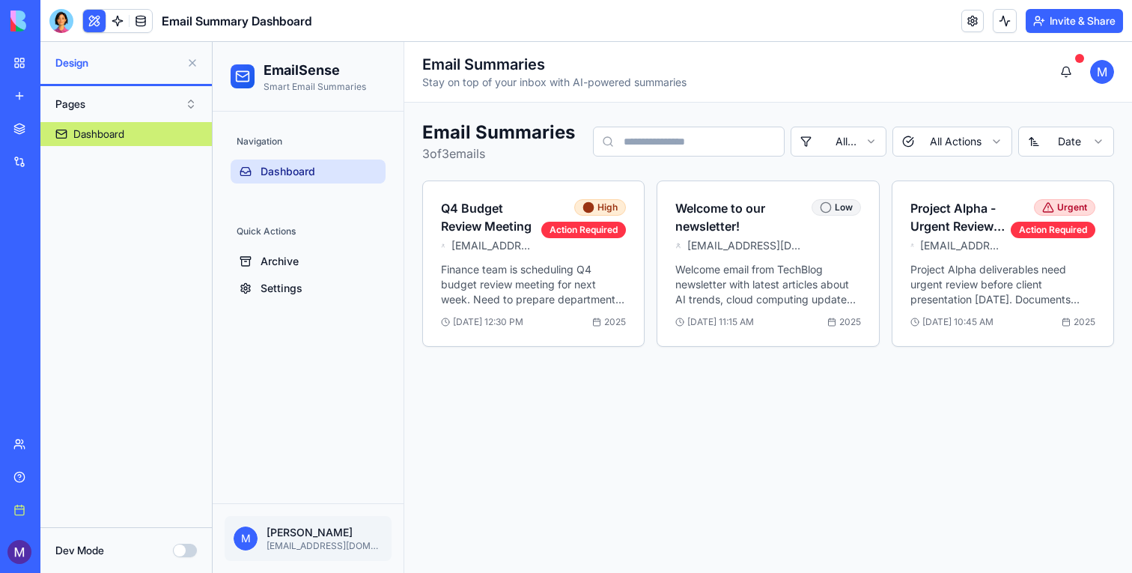
click at [95, 22] on button at bounding box center [94, 21] width 22 height 22
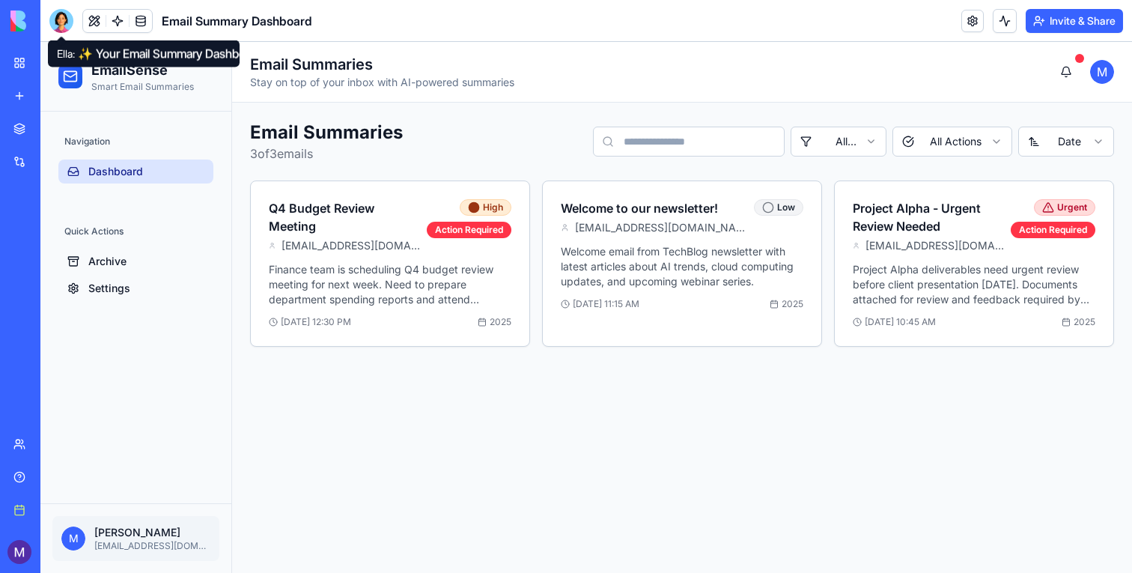
click at [58, 23] on div at bounding box center [61, 21] width 24 height 24
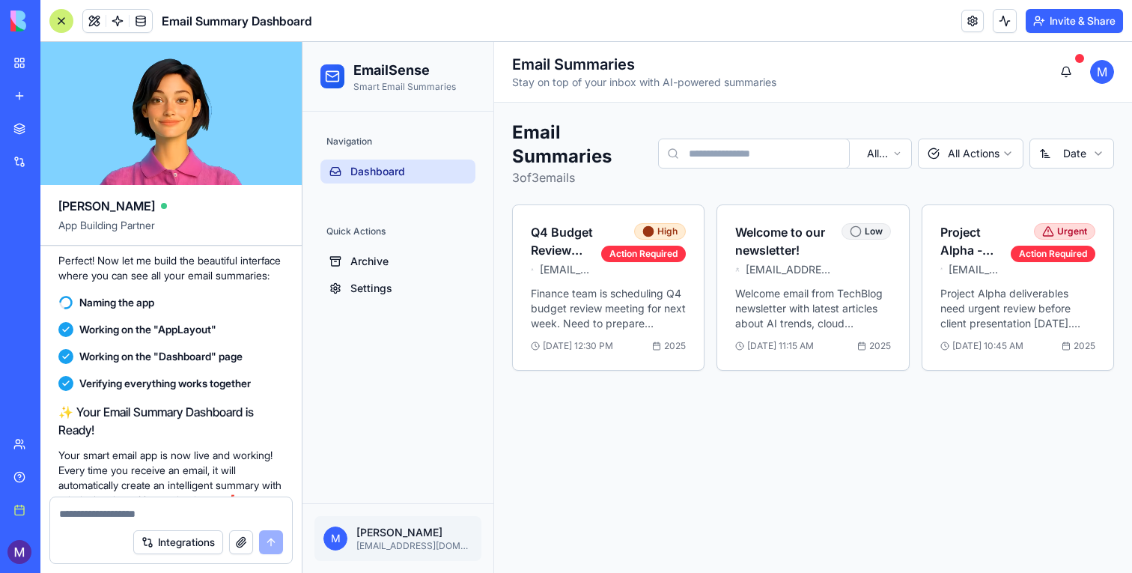
scroll to position [880, 0]
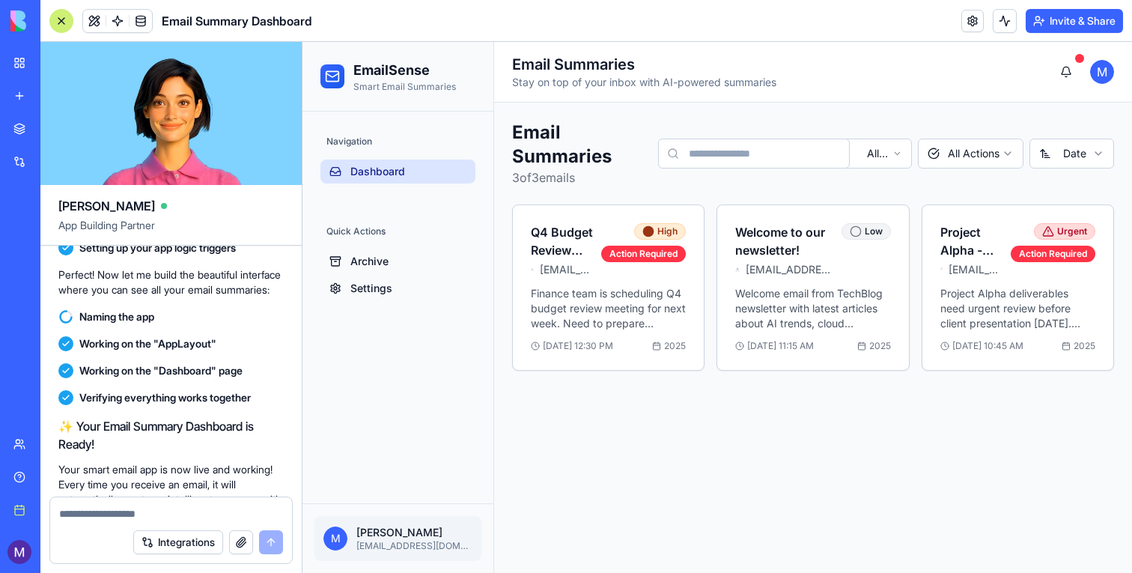
click at [13, 97] on link "New app" at bounding box center [34, 96] width 60 height 30
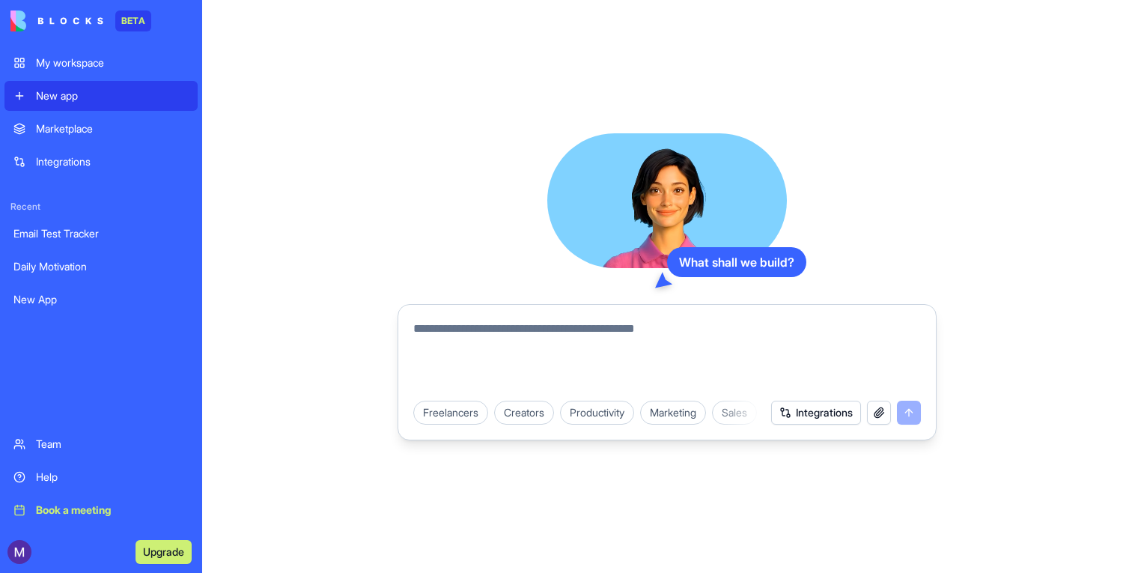
click at [531, 377] on textarea at bounding box center [667, 356] width 508 height 72
type textarea "**********"
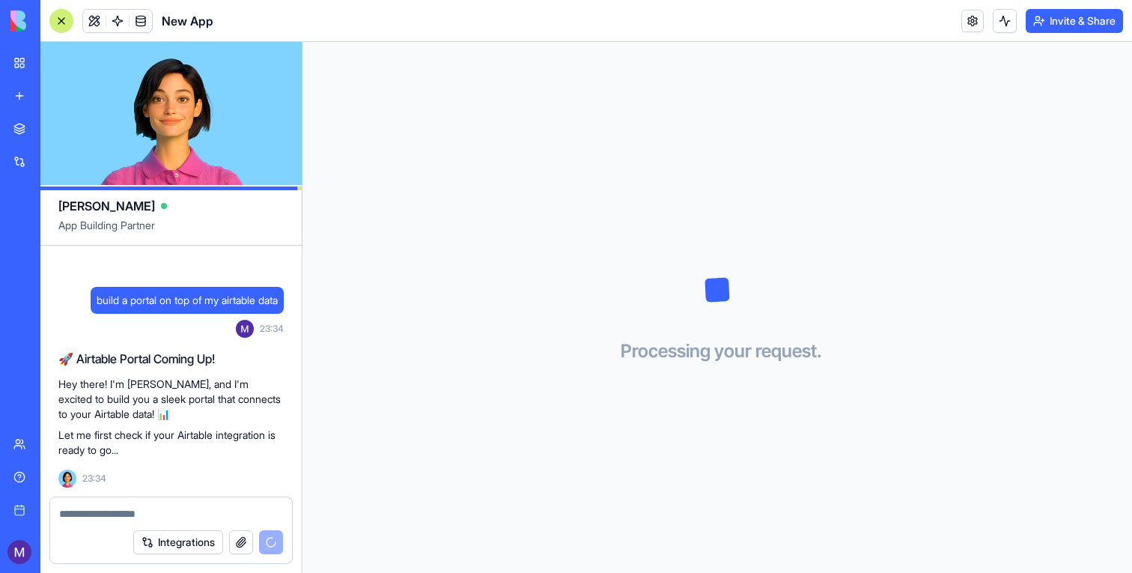
scroll to position [91, 0]
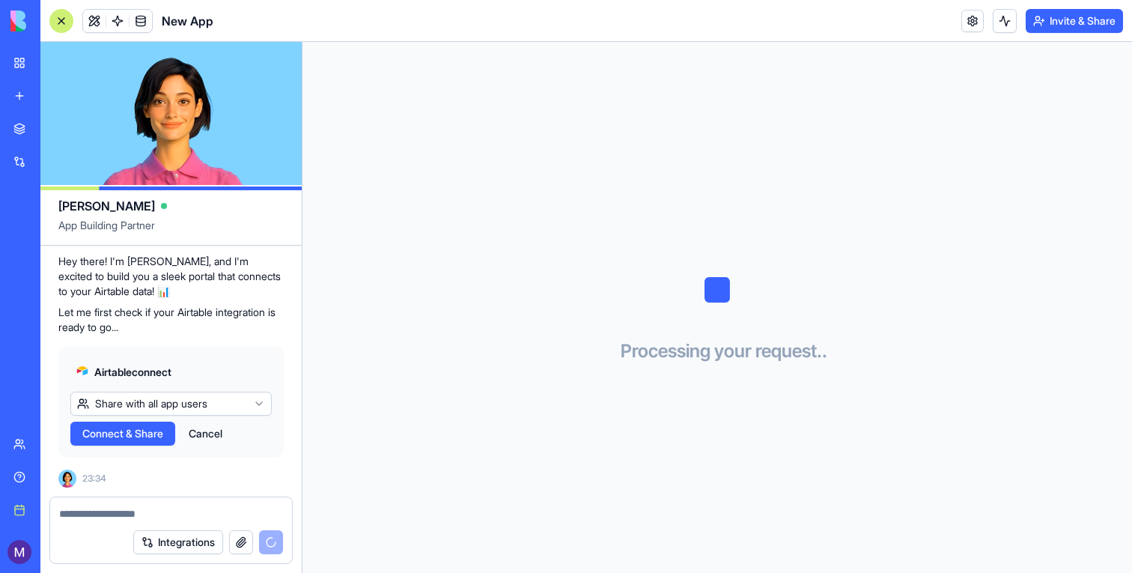
click at [140, 429] on span "Connect & Share" at bounding box center [122, 433] width 81 height 15
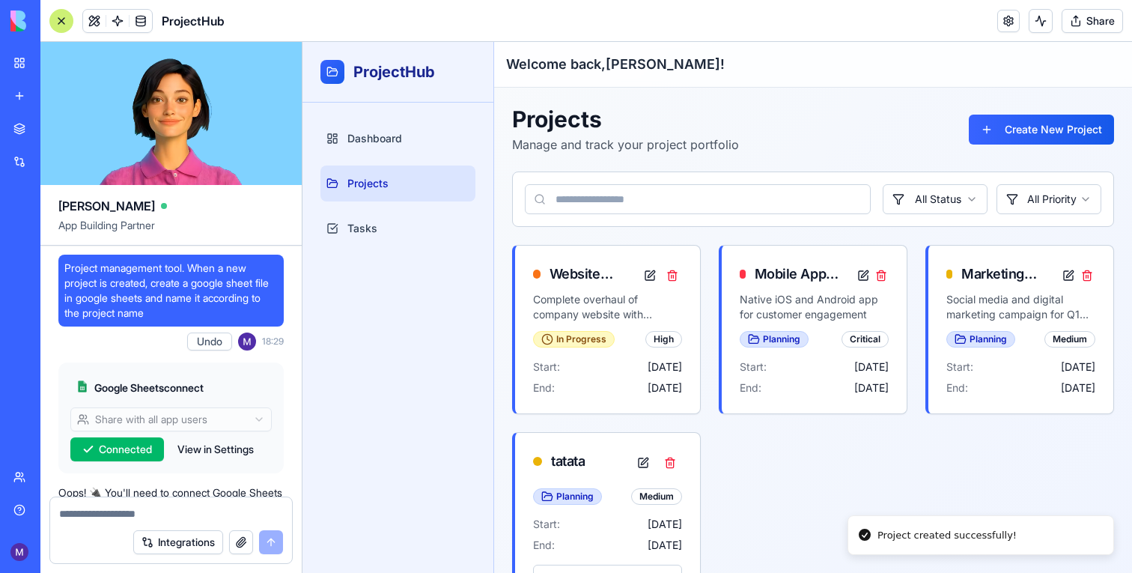
scroll to position [402, 0]
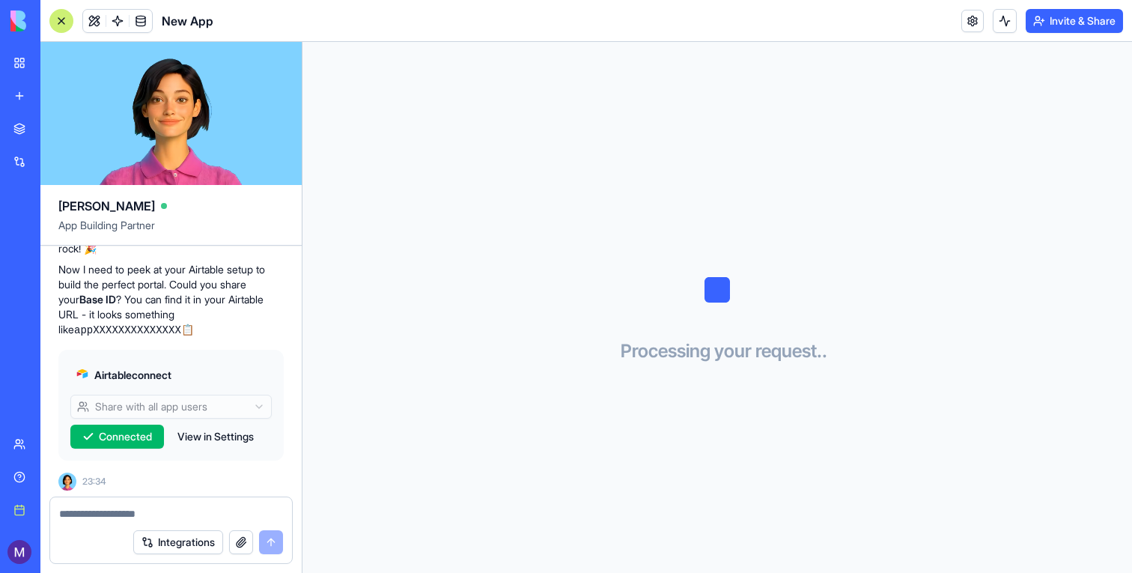
scroll to position [357, 0]
click at [114, 518] on textarea at bounding box center [171, 513] width 224 height 15
paste textarea "**********"
type textarea "**********"
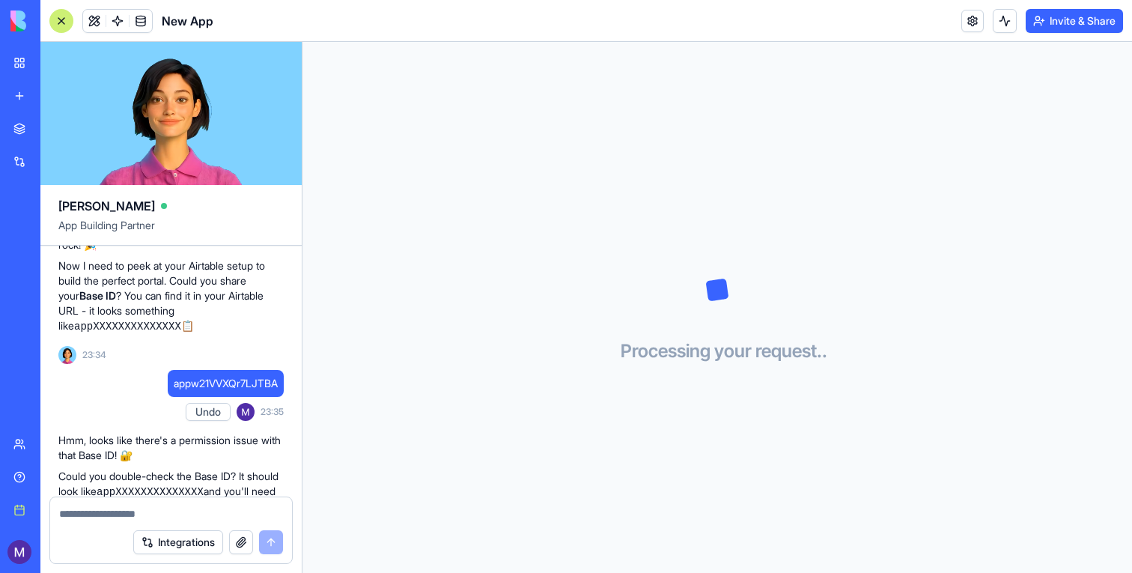
scroll to position [478, 0]
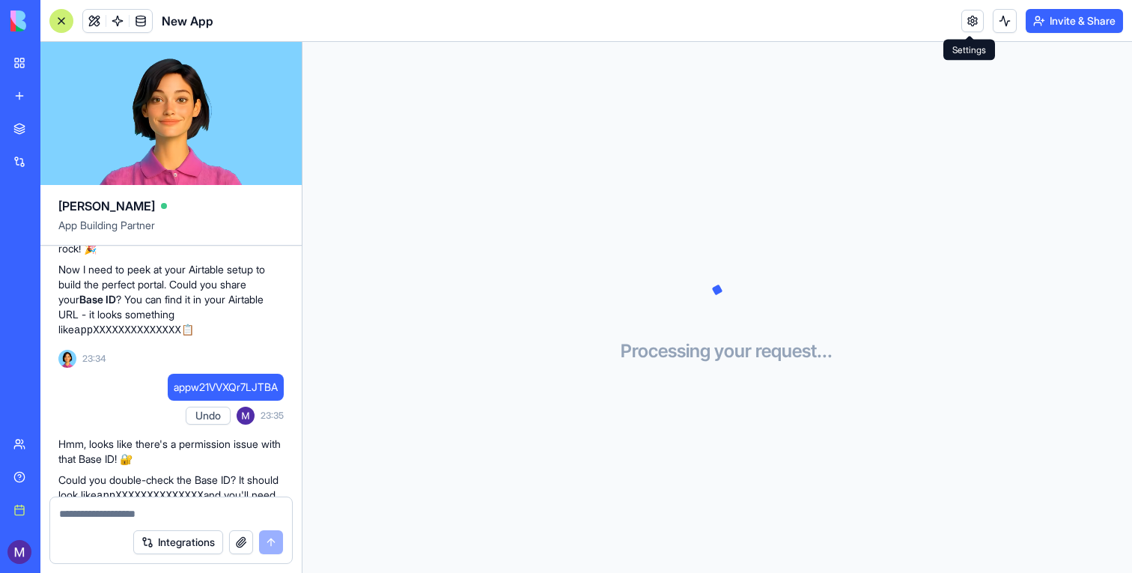
click at [981, 25] on div "Invite & Share" at bounding box center [1042, 21] width 162 height 24
click at [976, 25] on link at bounding box center [972, 21] width 22 height 22
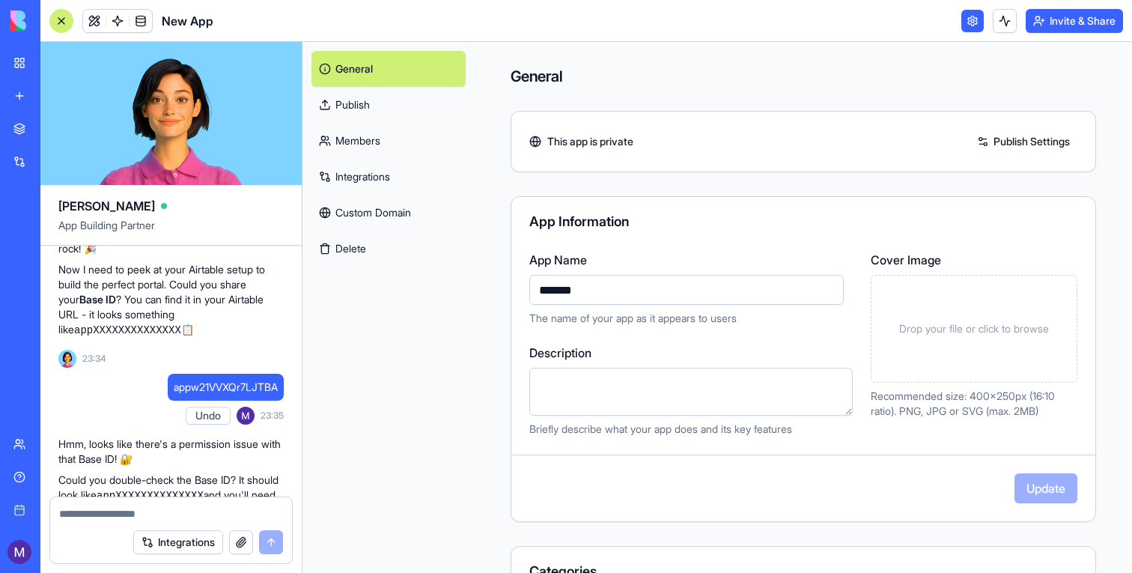
click at [387, 172] on link "Integrations" at bounding box center [388, 177] width 154 height 36
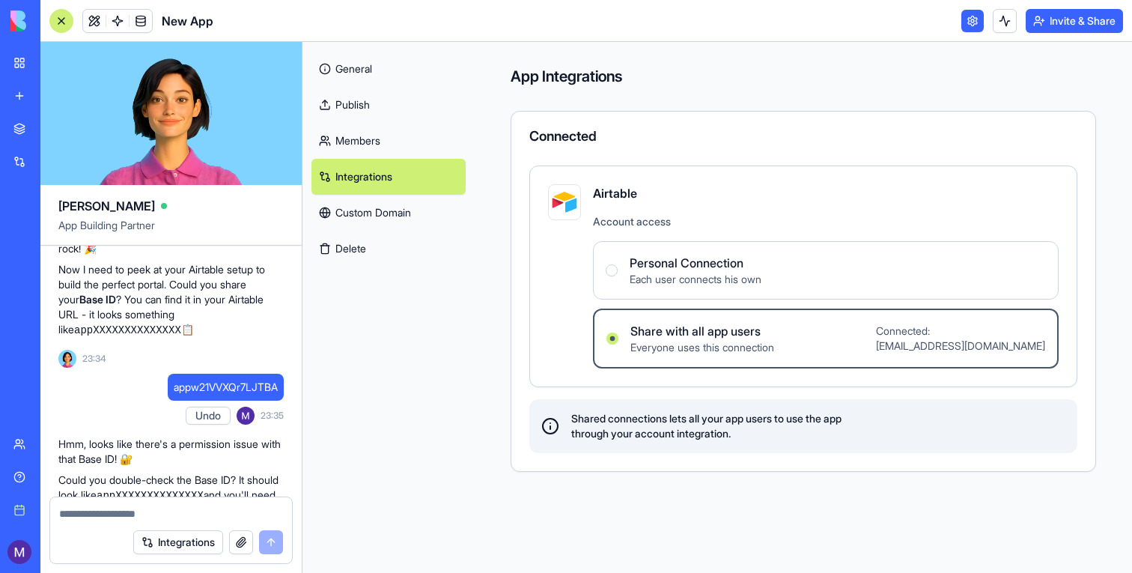
click at [744, 340] on span "Everyone uses this connection" at bounding box center [702, 347] width 144 height 15
click at [619, 340] on users "Share with all app users Everyone uses this connection Connected: [EMAIL_ADDRES…" at bounding box center [613, 338] width 12 height 12
click at [17, 100] on link "New app" at bounding box center [34, 96] width 60 height 30
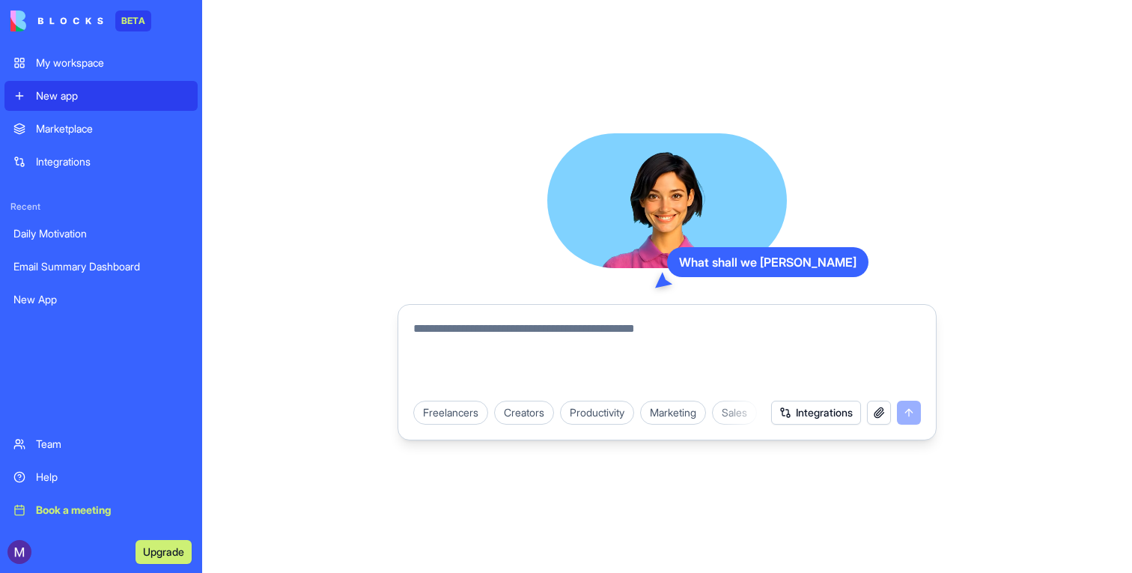
click at [439, 362] on textarea at bounding box center [667, 356] width 508 height 72
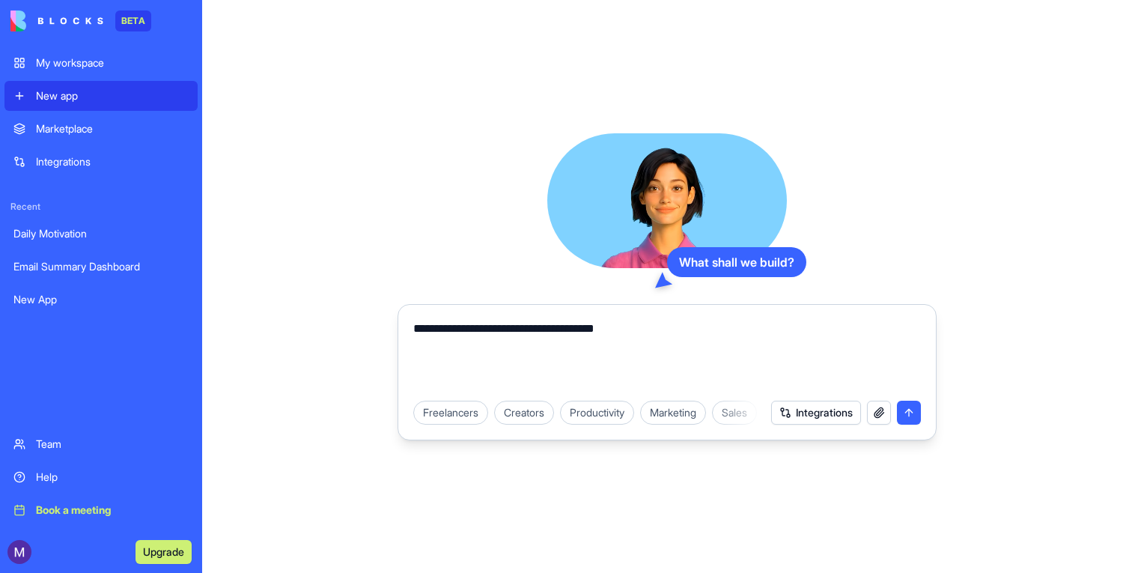
type textarea "**********"
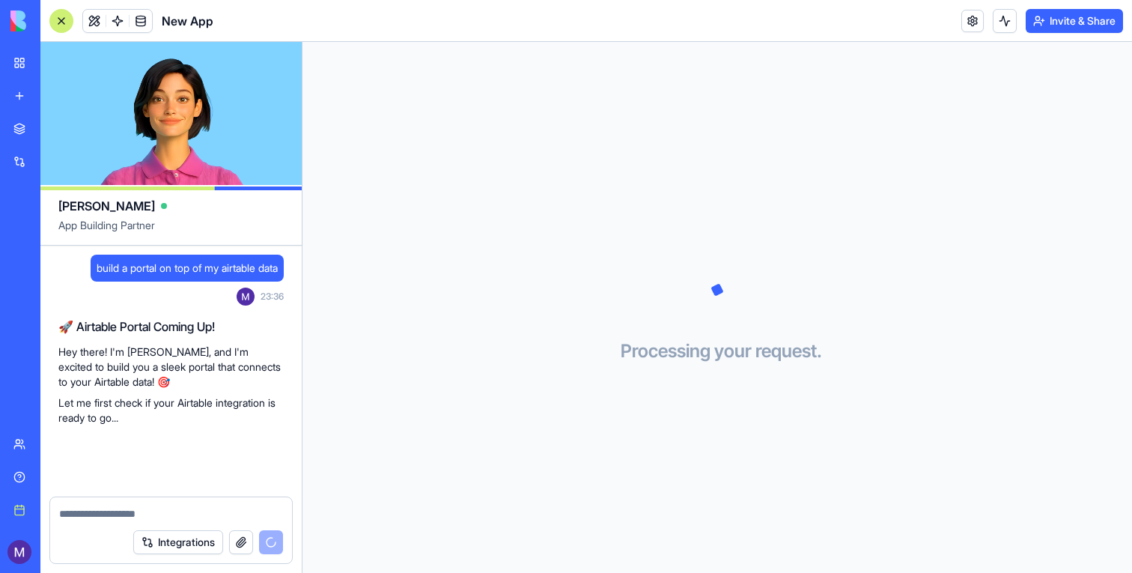
scroll to position [91, 0]
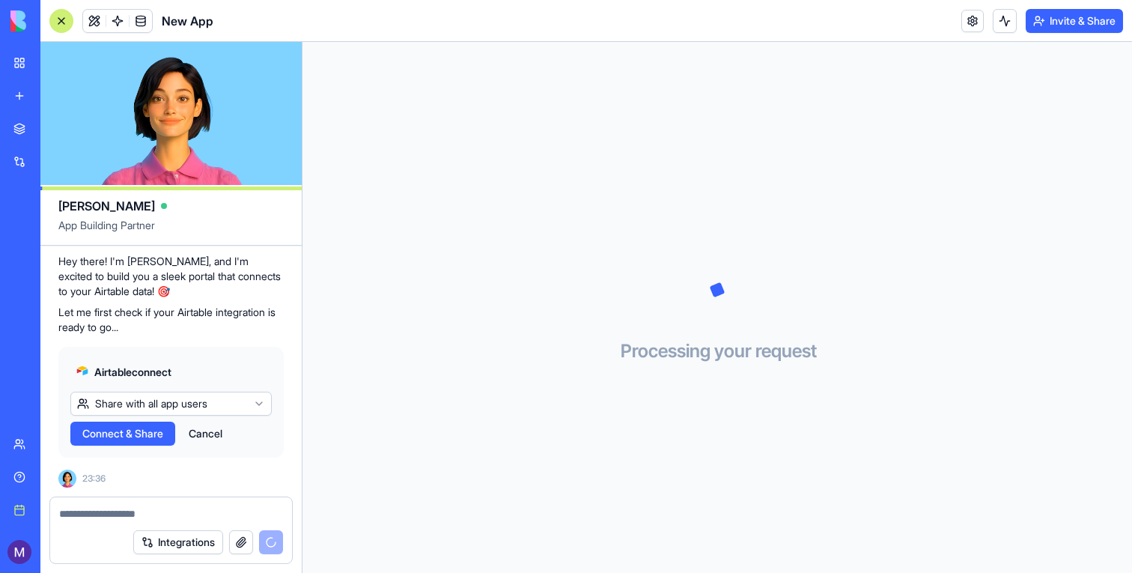
click at [154, 436] on span "Connect & Share" at bounding box center [122, 433] width 81 height 15
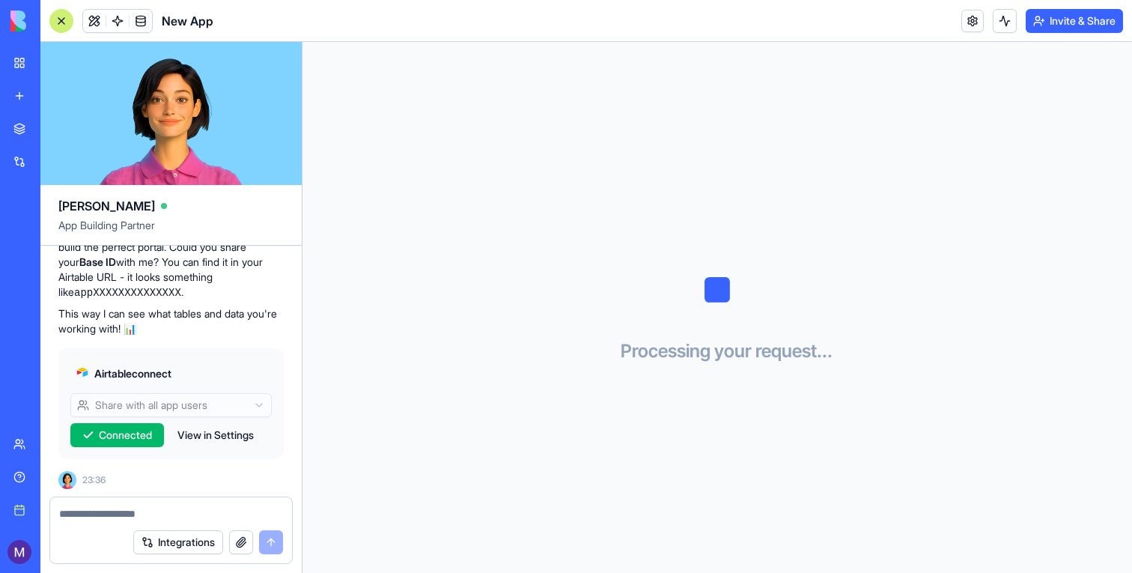
scroll to position [357, 0]
click at [133, 438] on span "Connected" at bounding box center [125, 434] width 53 height 15
click at [139, 428] on span "Connected" at bounding box center [125, 434] width 53 height 15
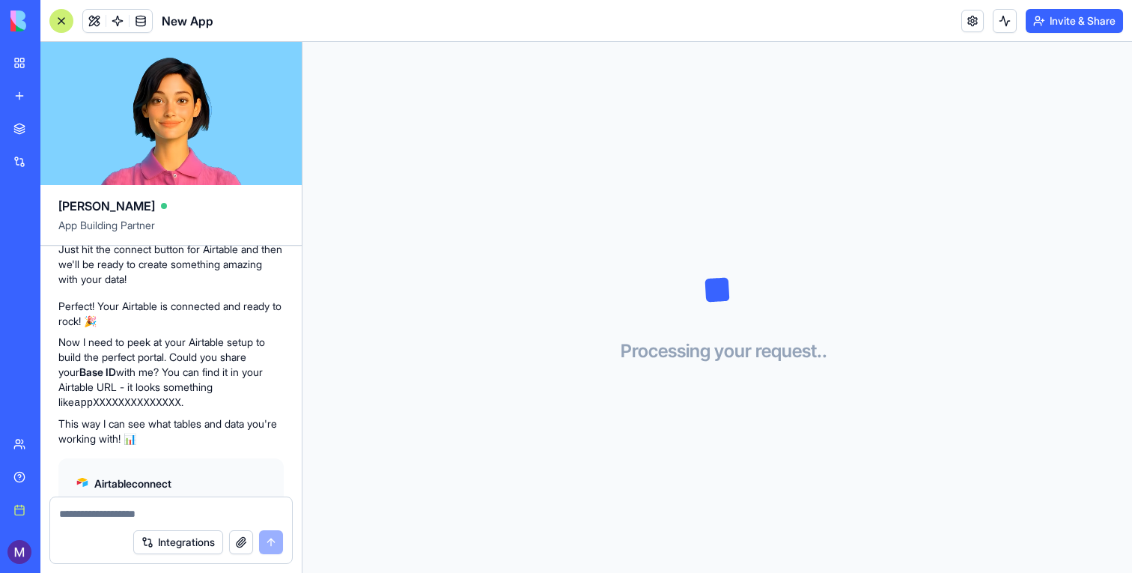
scroll to position [357, 0]
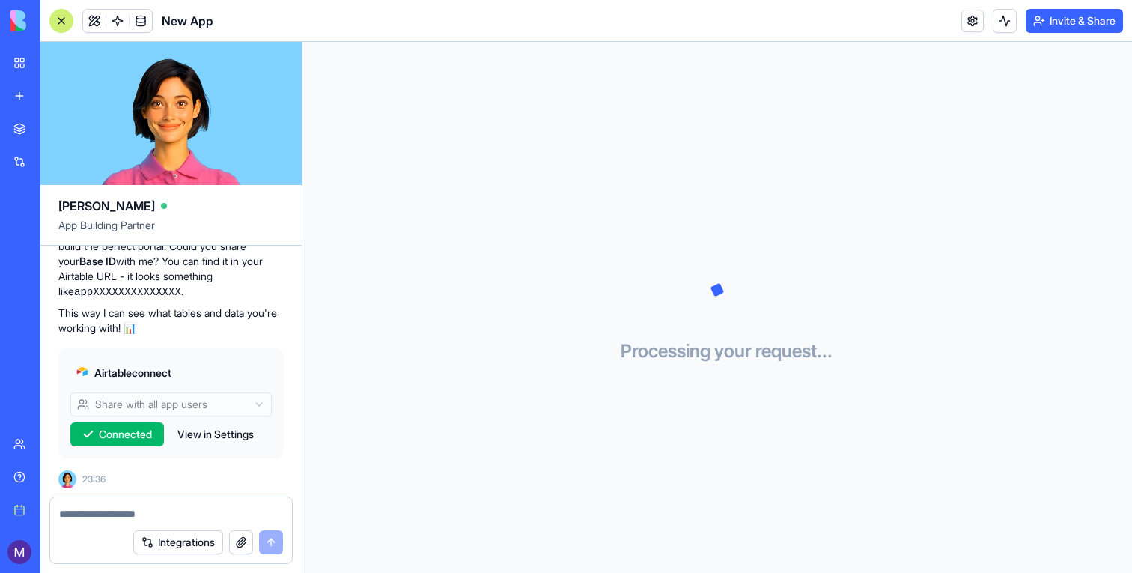
click at [120, 429] on span "Connected" at bounding box center [125, 434] width 53 height 15
click at [25, 94] on link "New app" at bounding box center [34, 96] width 60 height 30
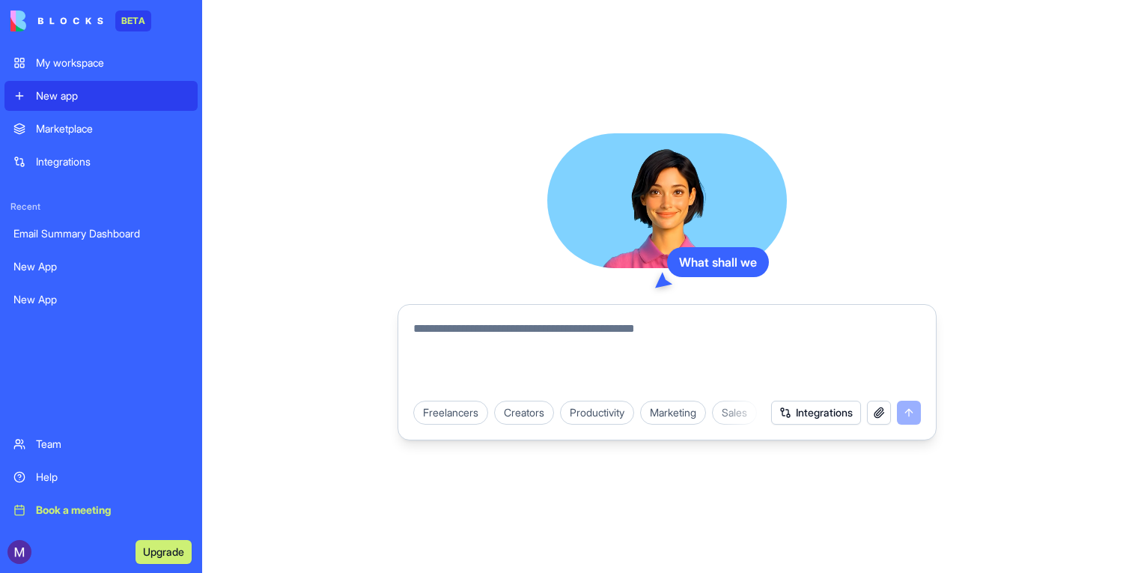
click at [459, 374] on textarea at bounding box center [667, 356] width 508 height 72
type textarea "**********"
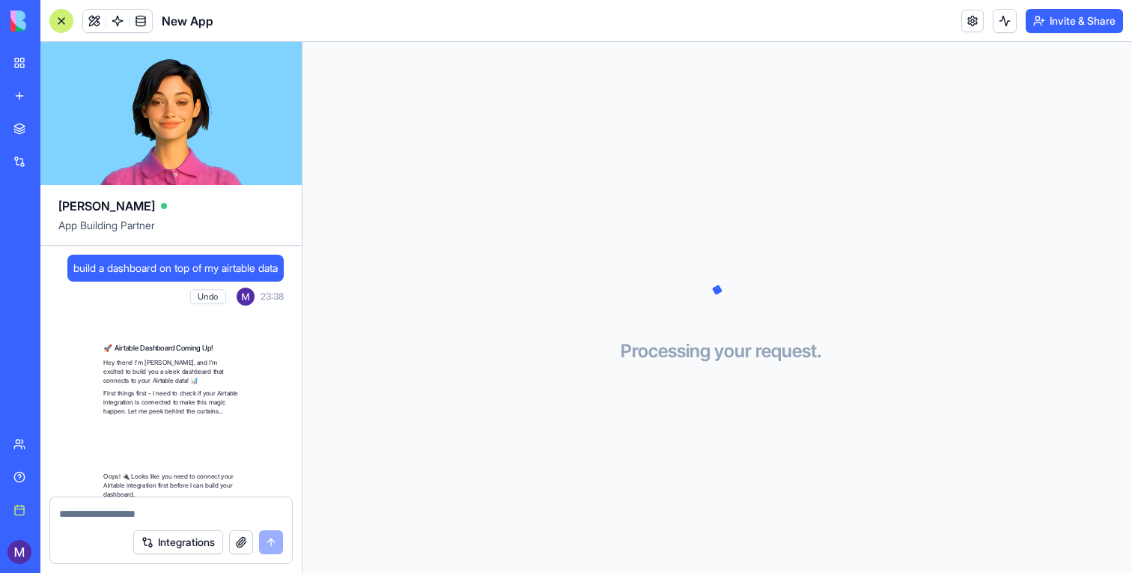
scroll to position [243, 0]
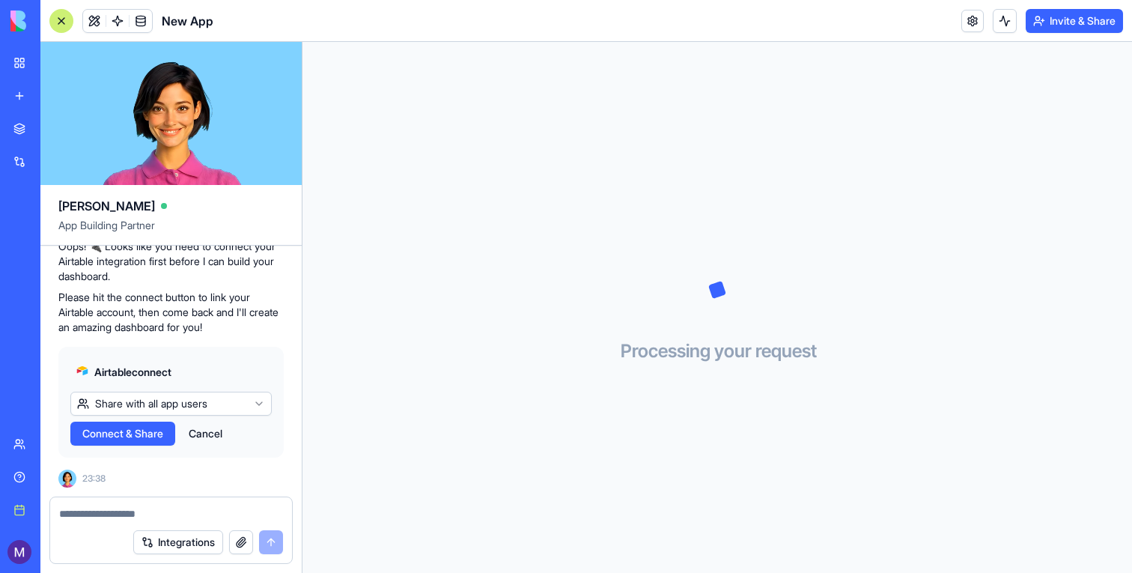
click at [125, 436] on span "Connect & Share" at bounding box center [122, 433] width 81 height 15
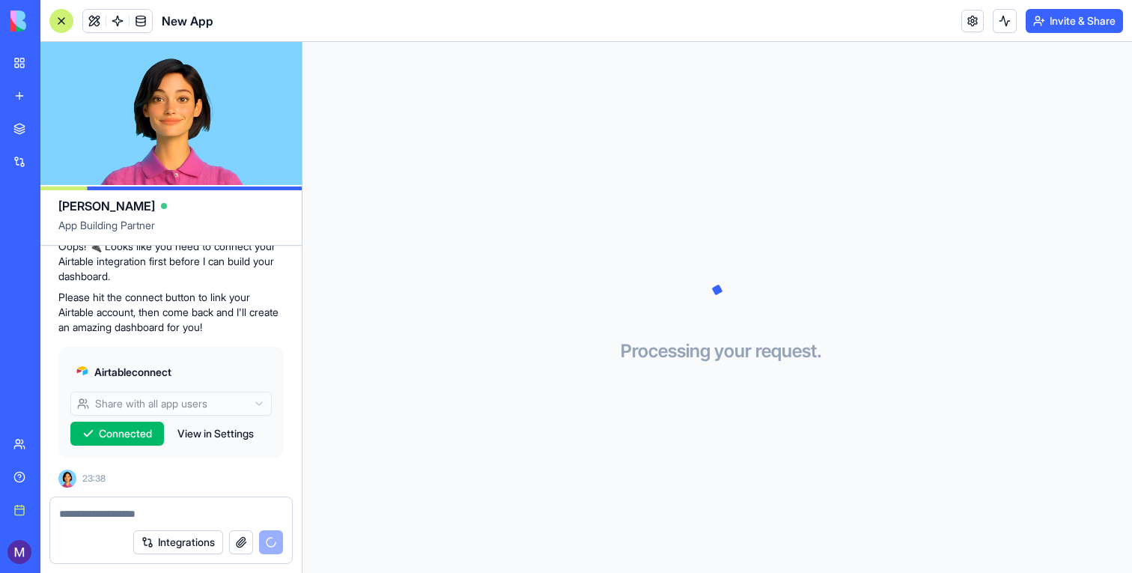
scroll to position [300, 0]
